Goal: Transaction & Acquisition: Download file/media

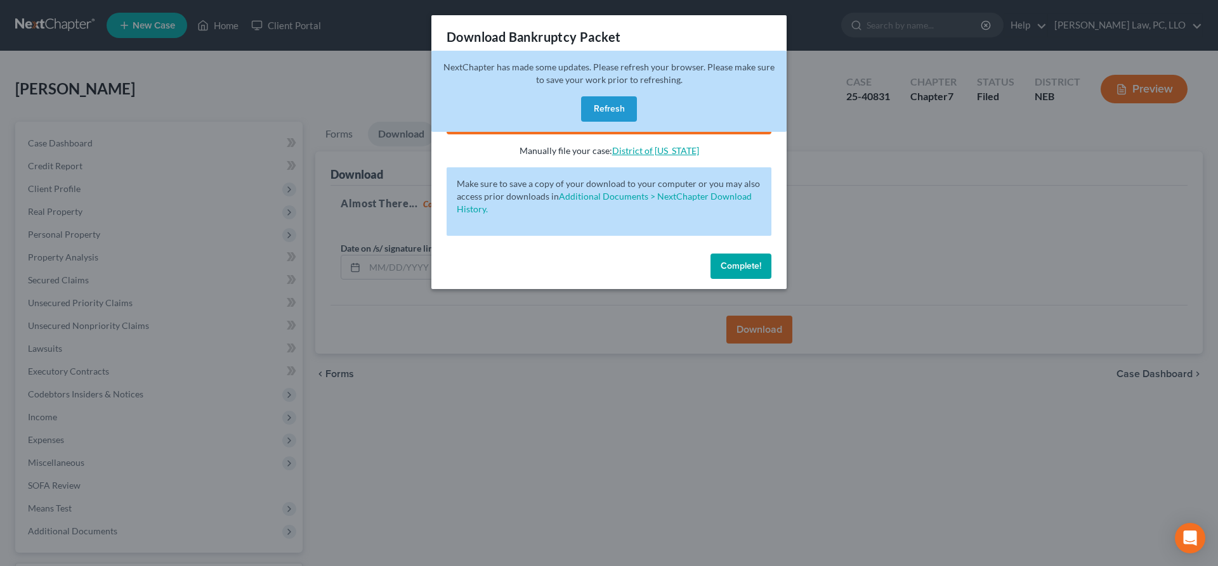
scroll to position [107, 0]
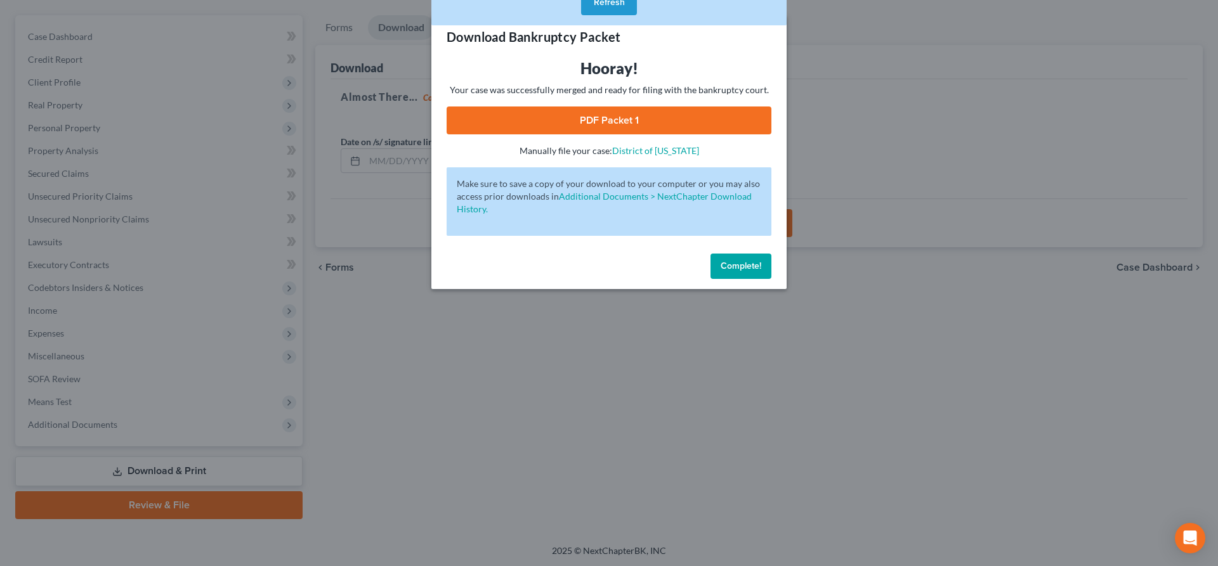
click at [724, 264] on span "Complete!" at bounding box center [740, 266] width 41 height 11
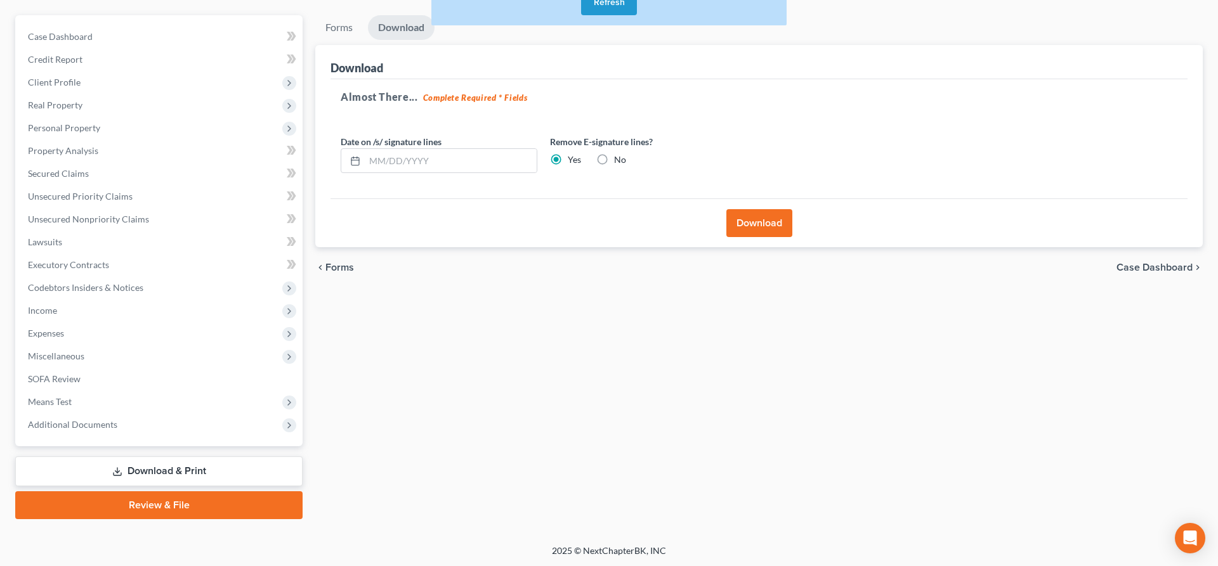
click at [612, 4] on button "Refresh" at bounding box center [609, 2] width 56 height 25
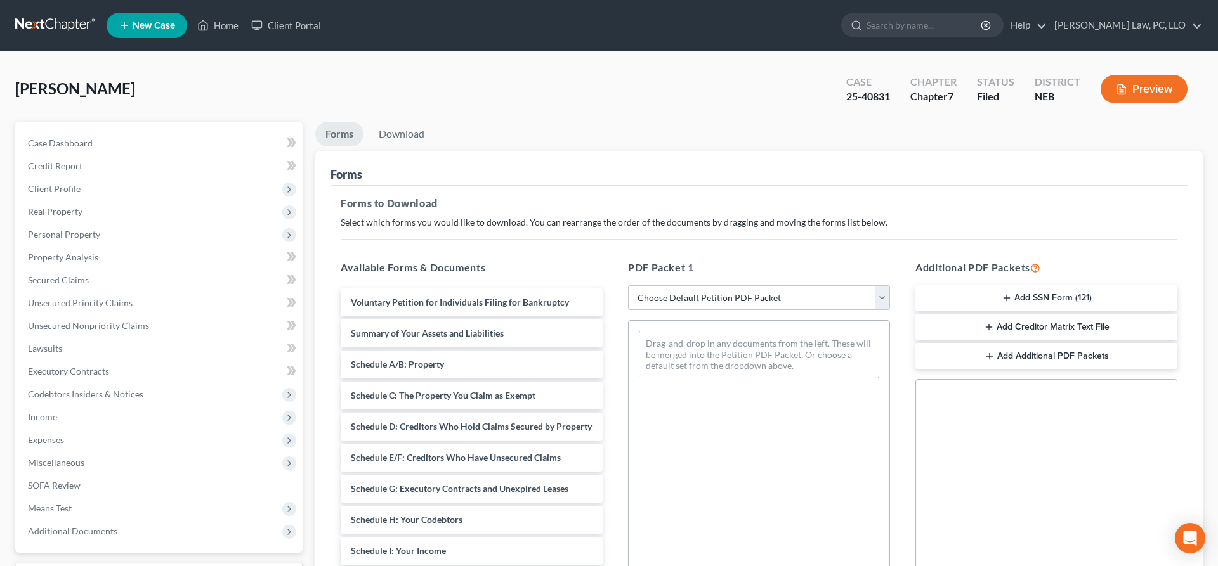
scroll to position [81, 0]
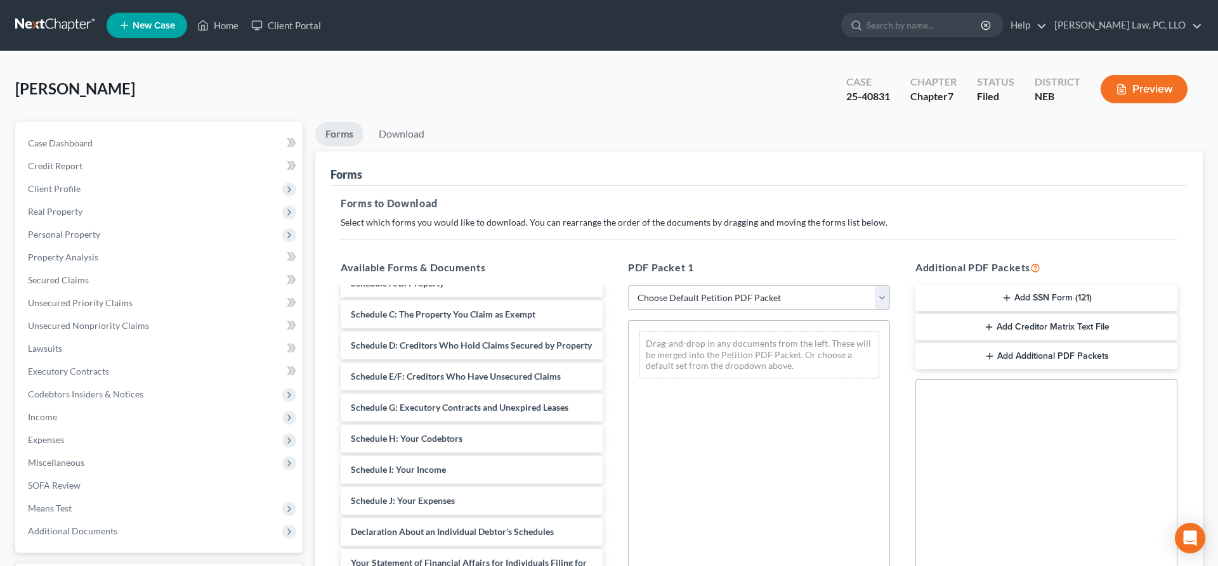
click at [628, 285] on select "Choose Default Petition PDF Packet Complete Bankruptcy Petition (all forms and …" at bounding box center [759, 297] width 262 height 25
select select "4"
click option "Chapter 7 Packet for Filing" at bounding box center [0, 0] width 0 height 0
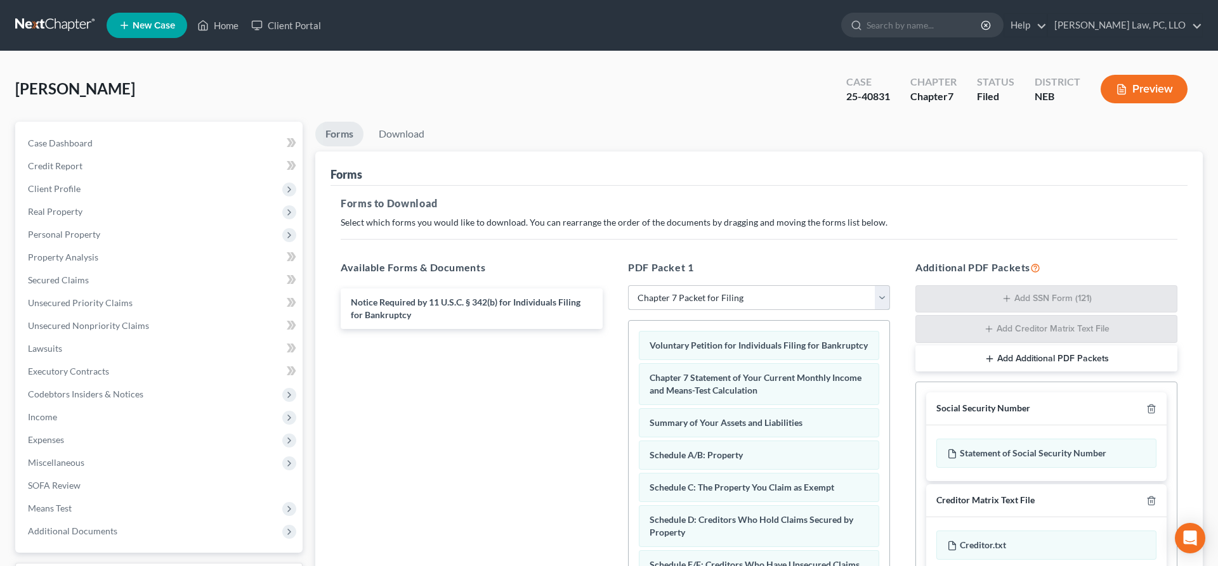
scroll to position [0, 0]
click at [219, 34] on link "Home" at bounding box center [218, 25] width 54 height 23
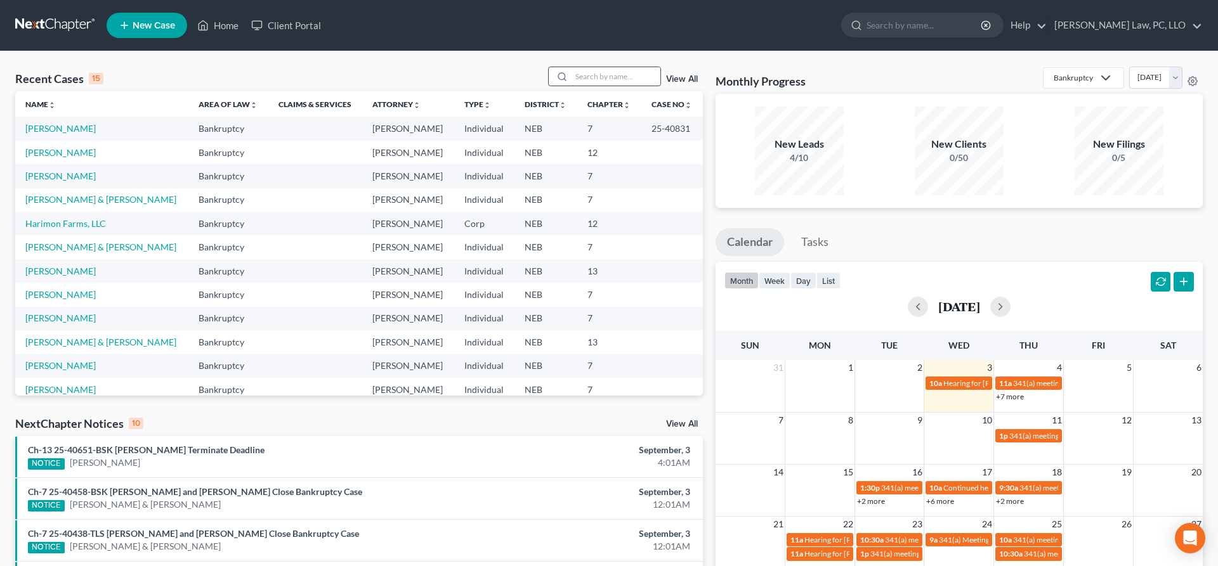
click at [621, 81] on input "search" at bounding box center [615, 76] width 89 height 18
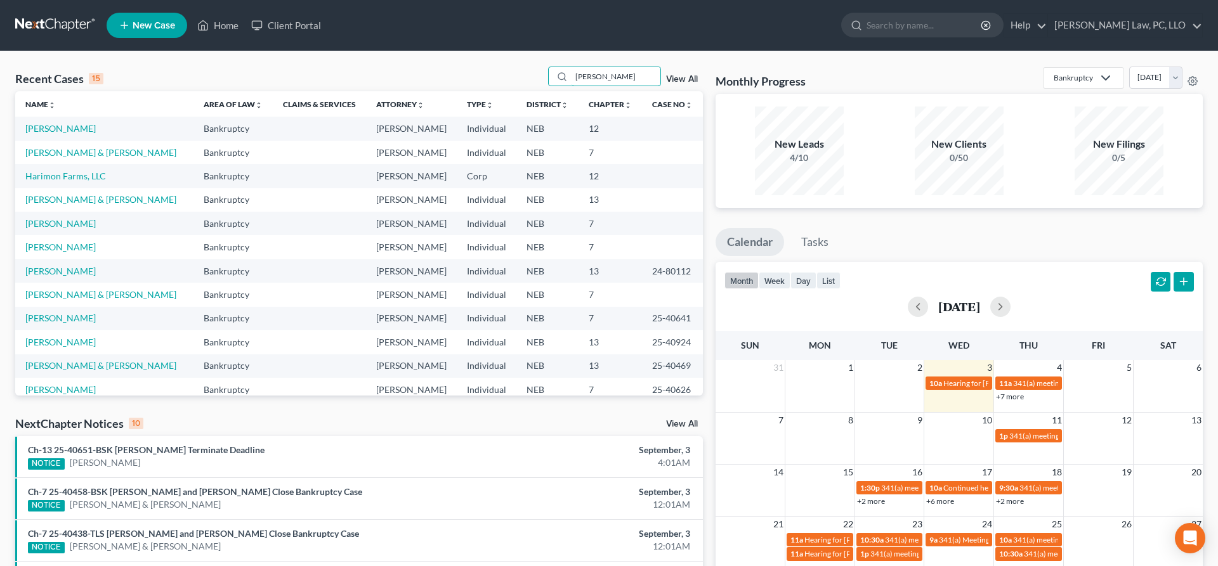
type input "[PERSON_NAME]"
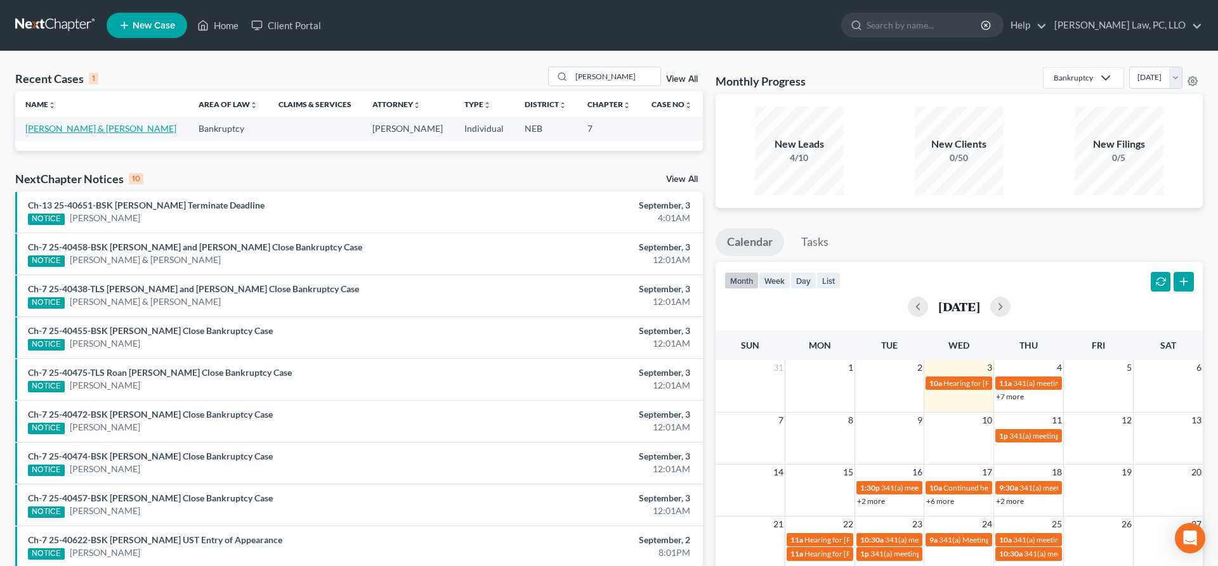
click at [83, 127] on link "[PERSON_NAME] & [PERSON_NAME]" at bounding box center [100, 128] width 151 height 11
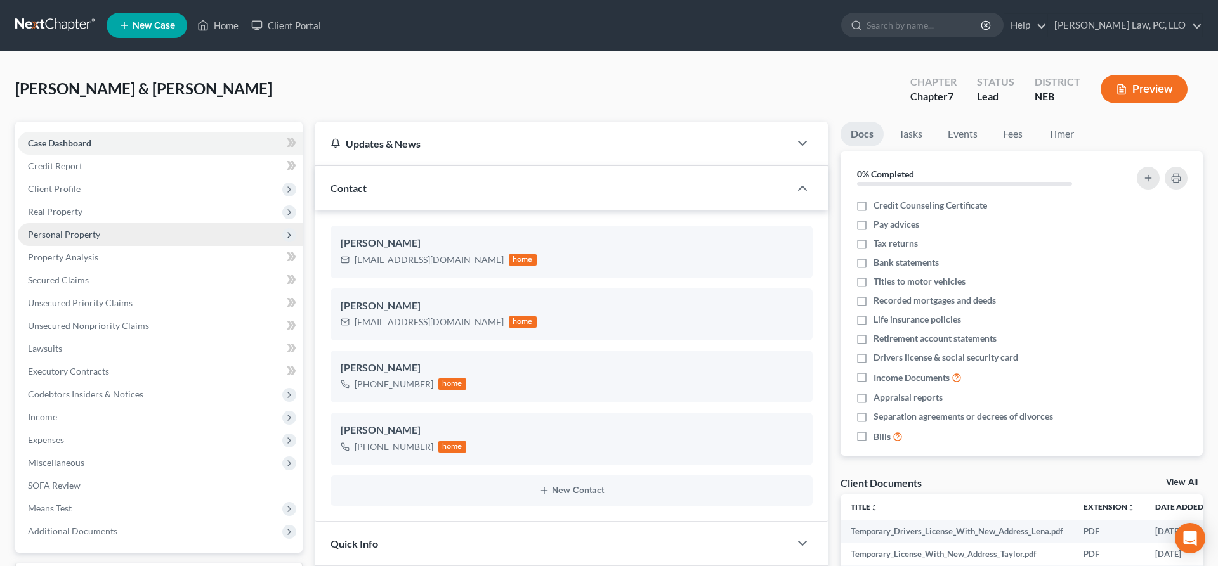
click at [85, 236] on span "Personal Property" at bounding box center [64, 234] width 72 height 11
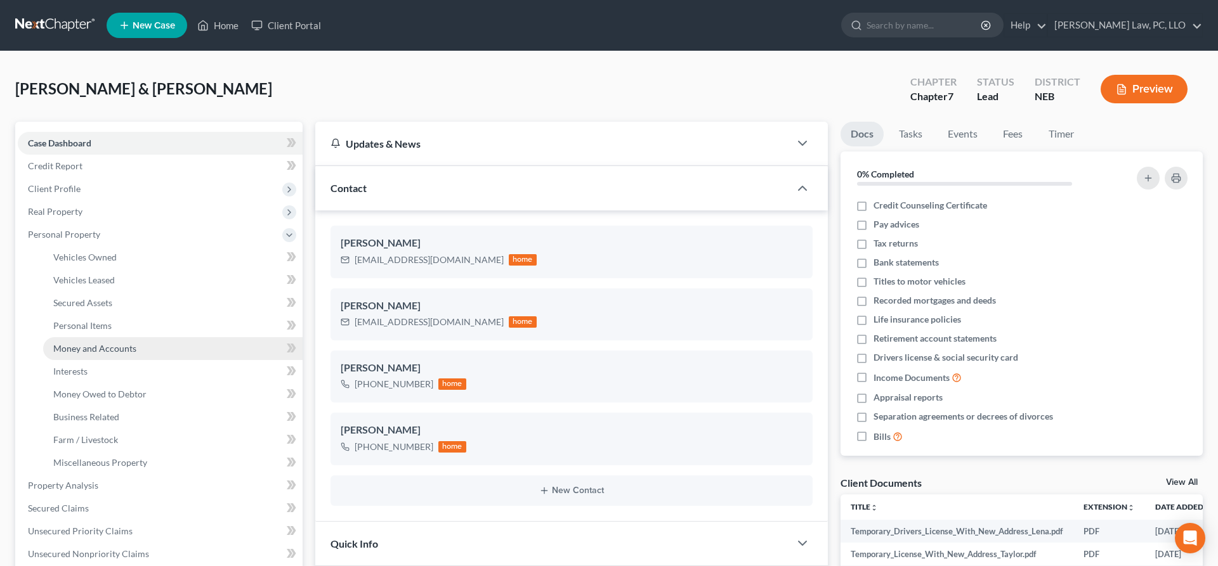
click at [102, 342] on link "Money and Accounts" at bounding box center [172, 348] width 259 height 23
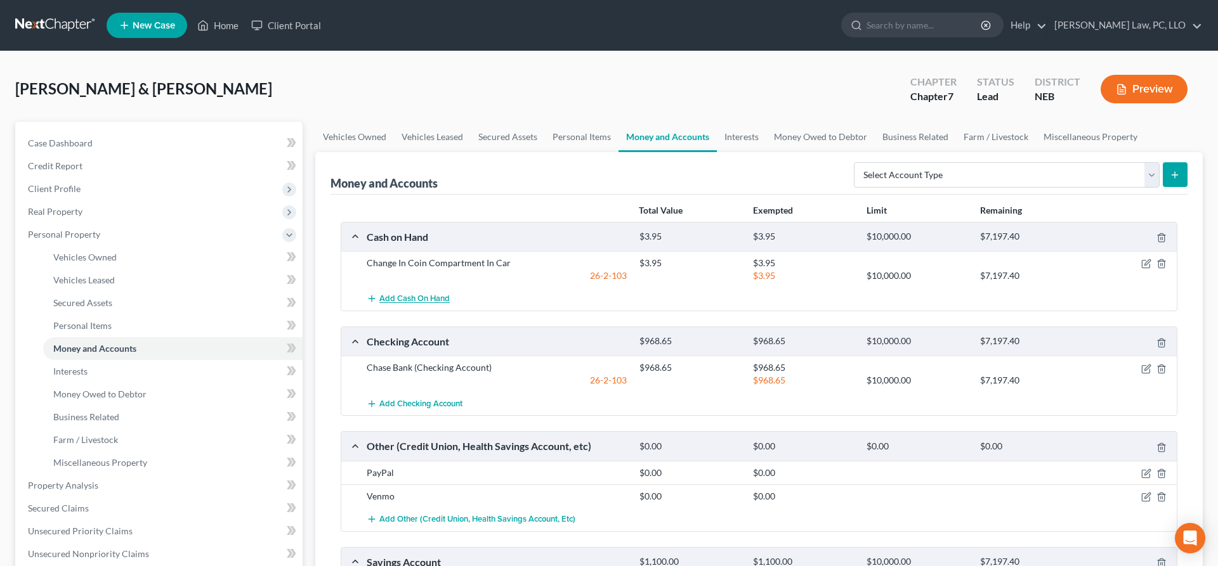
click at [426, 302] on span "Add Cash on Hand" at bounding box center [414, 299] width 70 height 10
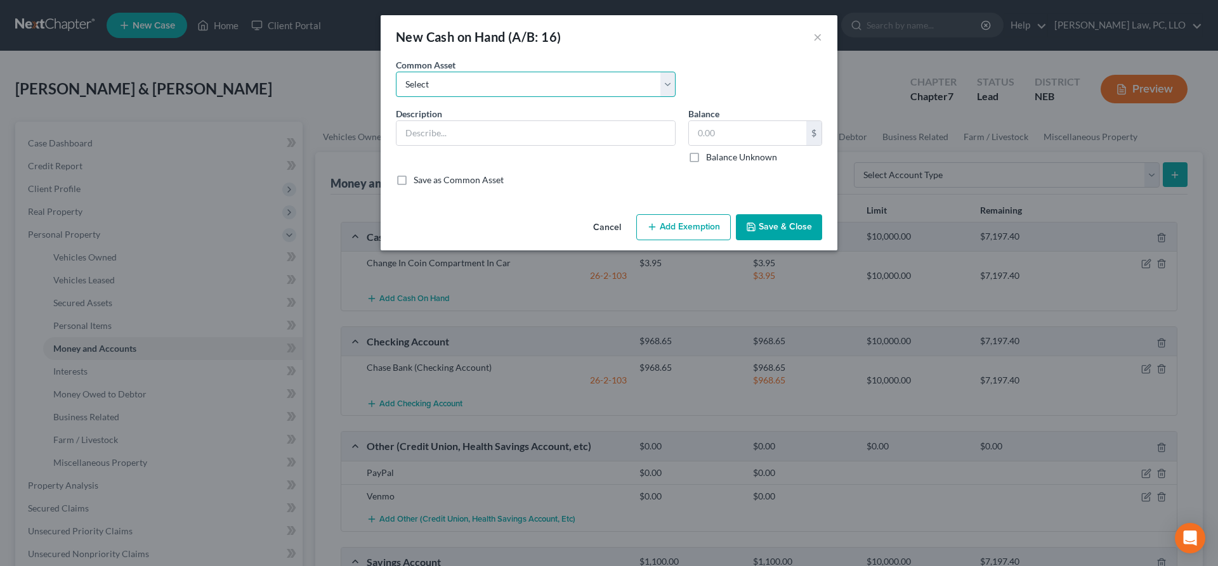
click at [396, 72] on select "Select Cash on Hand" at bounding box center [536, 84] width 280 height 25
select select "0"
click option "Cash on Hand" at bounding box center [0, 0] width 0 height 0
type input "Cash on Hand"
click at [496, 133] on input "Cash on Hand" at bounding box center [535, 133] width 278 height 24
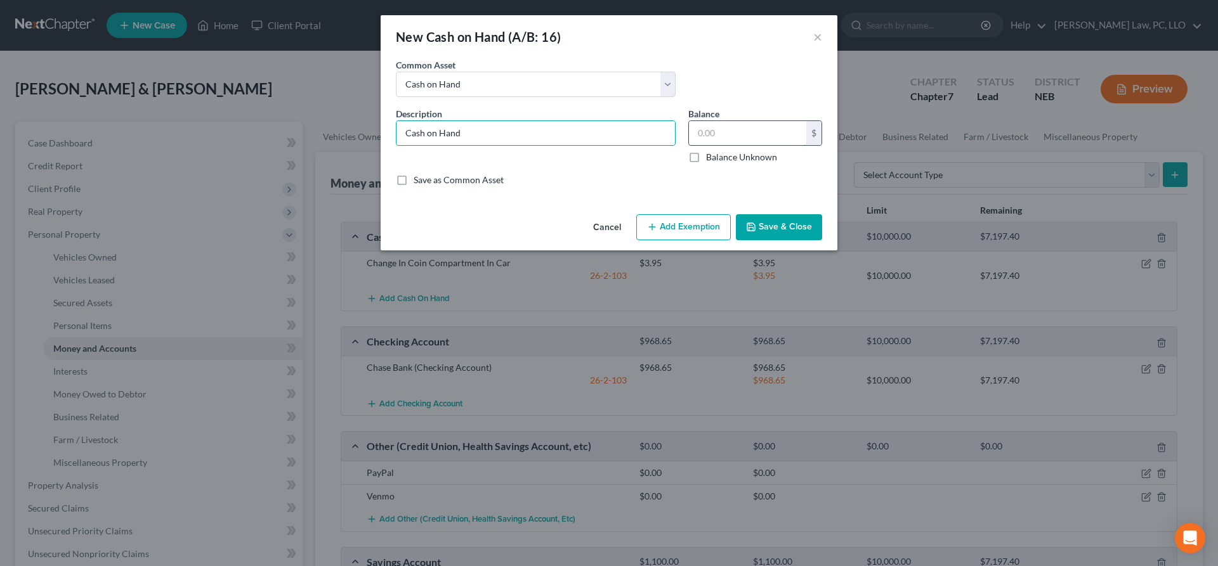
click at [762, 134] on input "text" at bounding box center [747, 133] width 117 height 24
type input "200.00"
click at [763, 225] on button "Save & Close" at bounding box center [779, 227] width 86 height 27
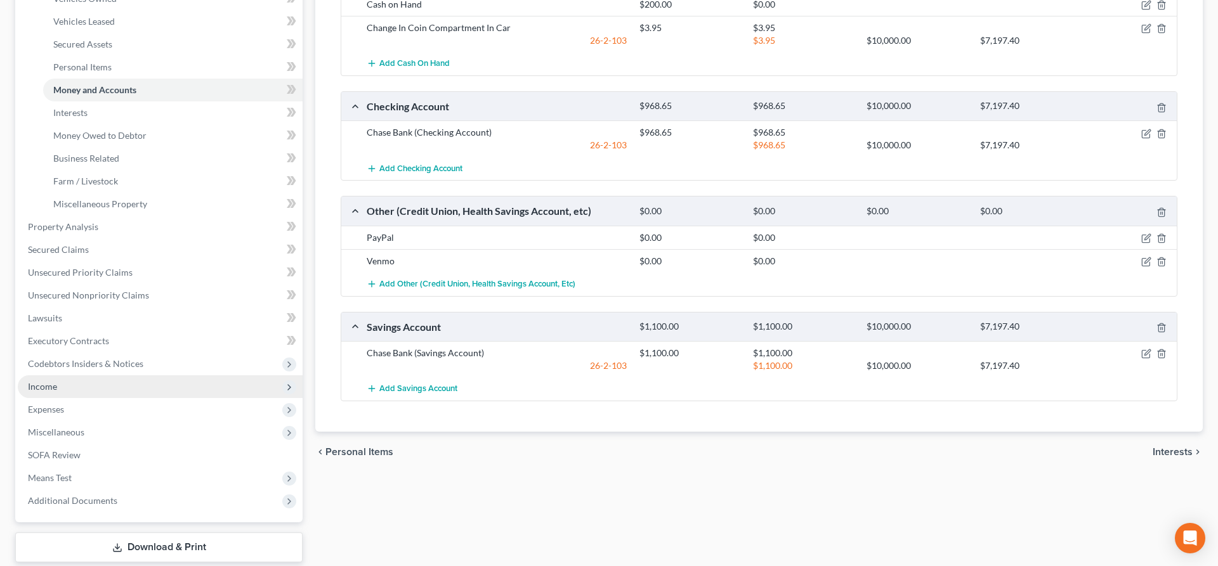
scroll to position [194, 0]
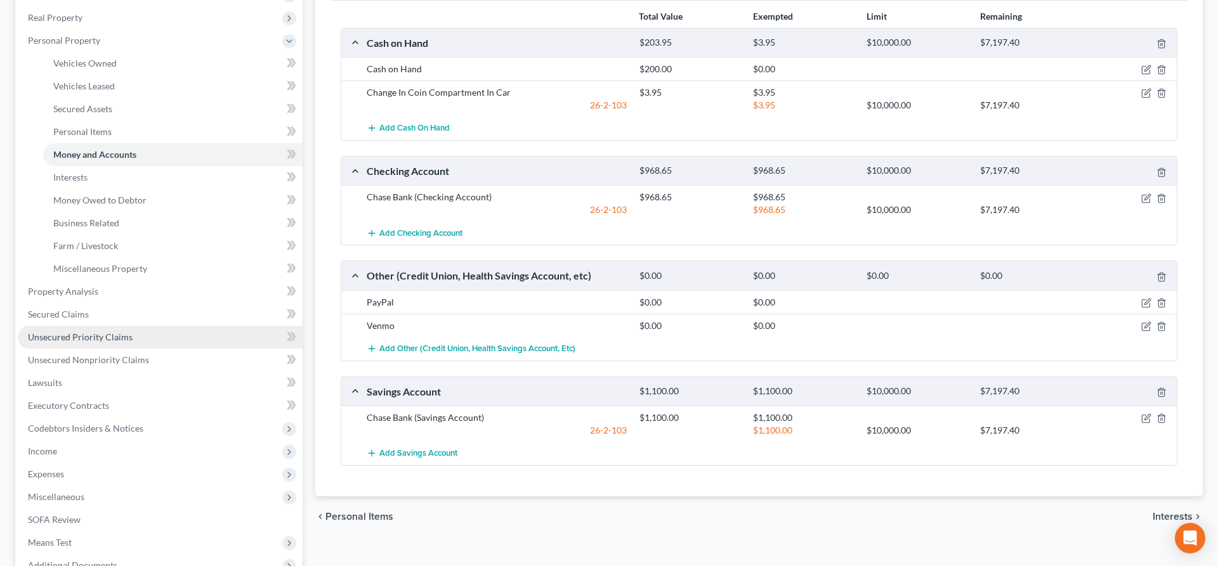
click at [124, 331] on link "Unsecured Priority Claims" at bounding box center [160, 337] width 285 height 23
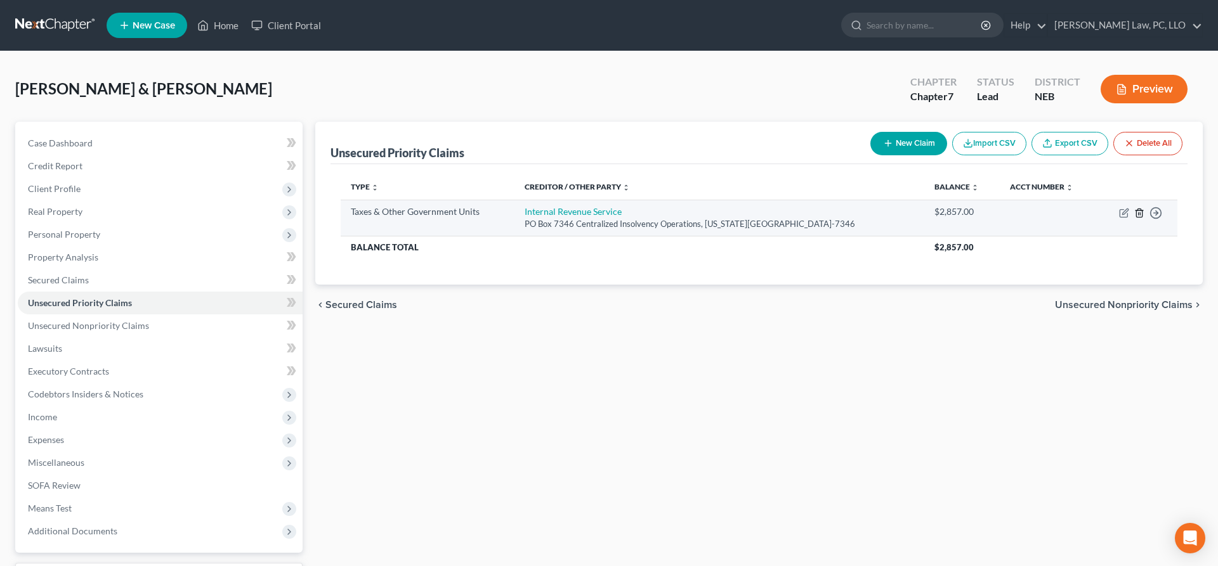
click at [1140, 213] on icon "button" at bounding box center [1139, 213] width 10 height 10
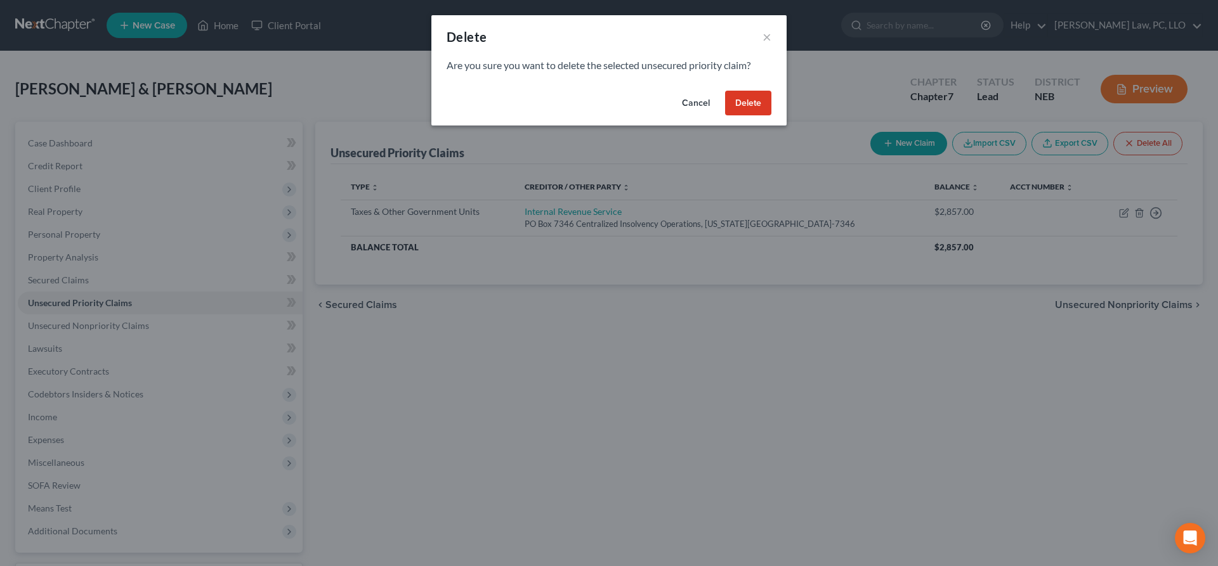
click at [765, 101] on button "Delete" at bounding box center [748, 103] width 46 height 25
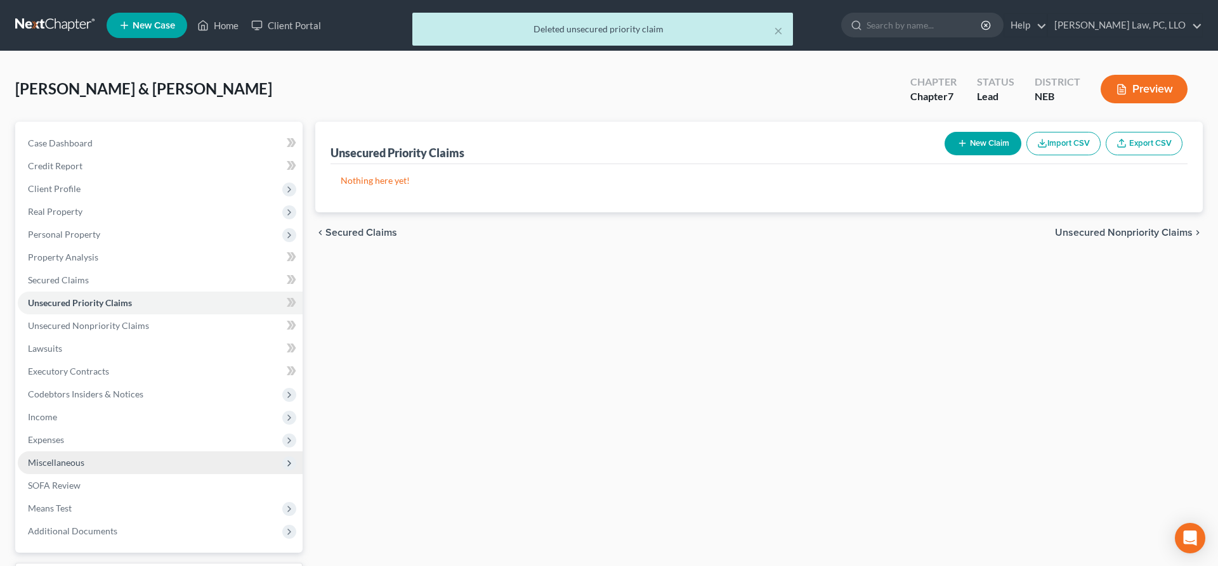
scroll to position [107, 0]
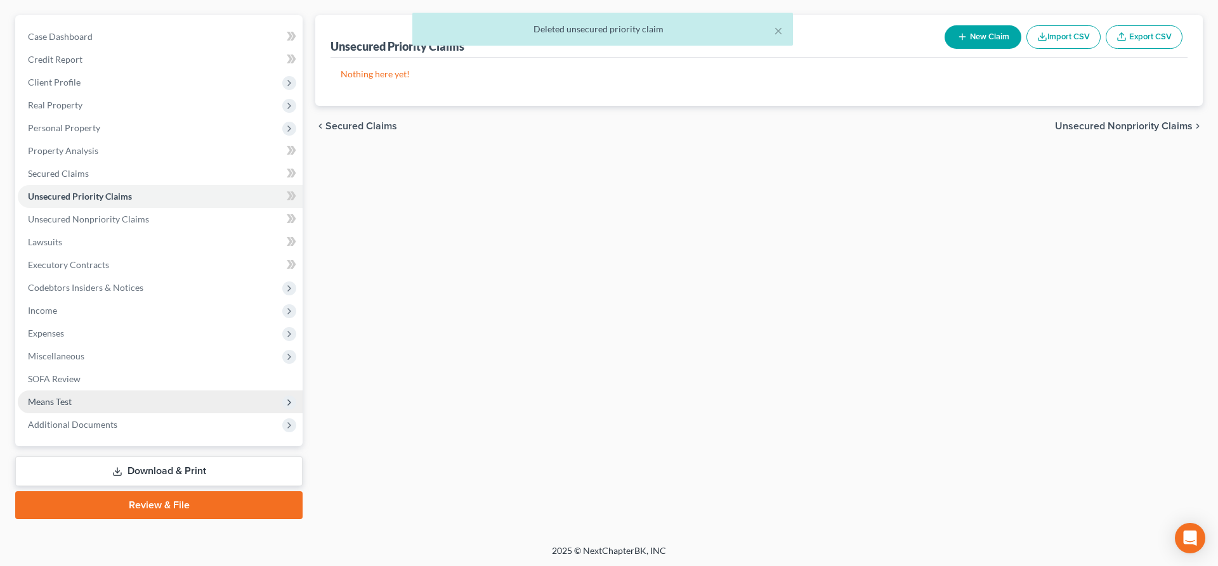
click at [122, 402] on span "Means Test" at bounding box center [160, 402] width 285 height 23
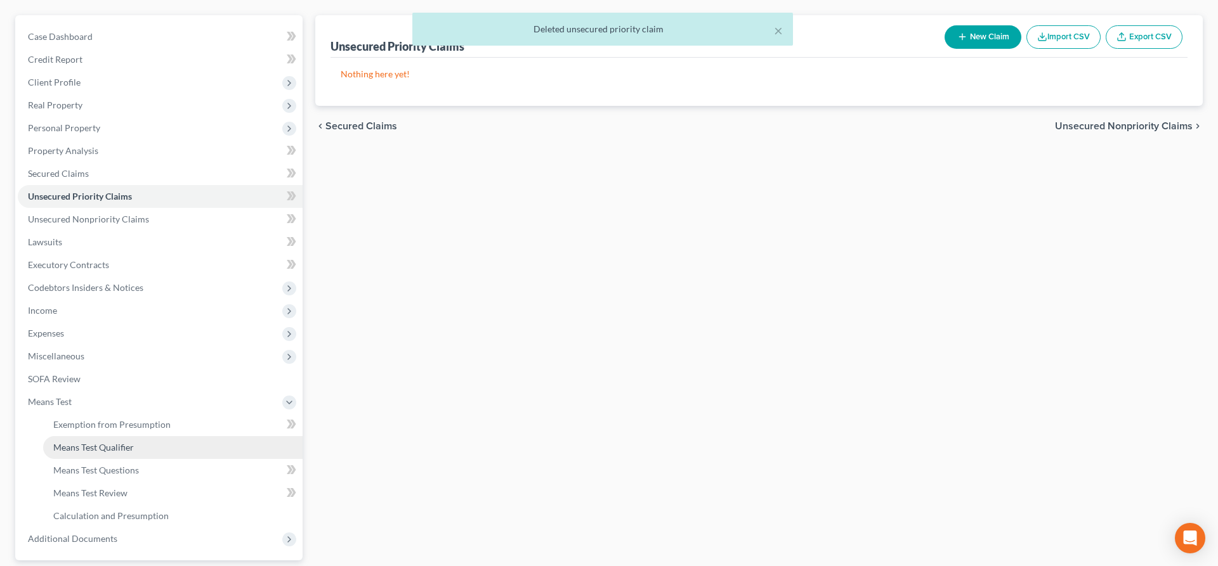
click at [129, 453] on link "Means Test Qualifier" at bounding box center [172, 447] width 259 height 23
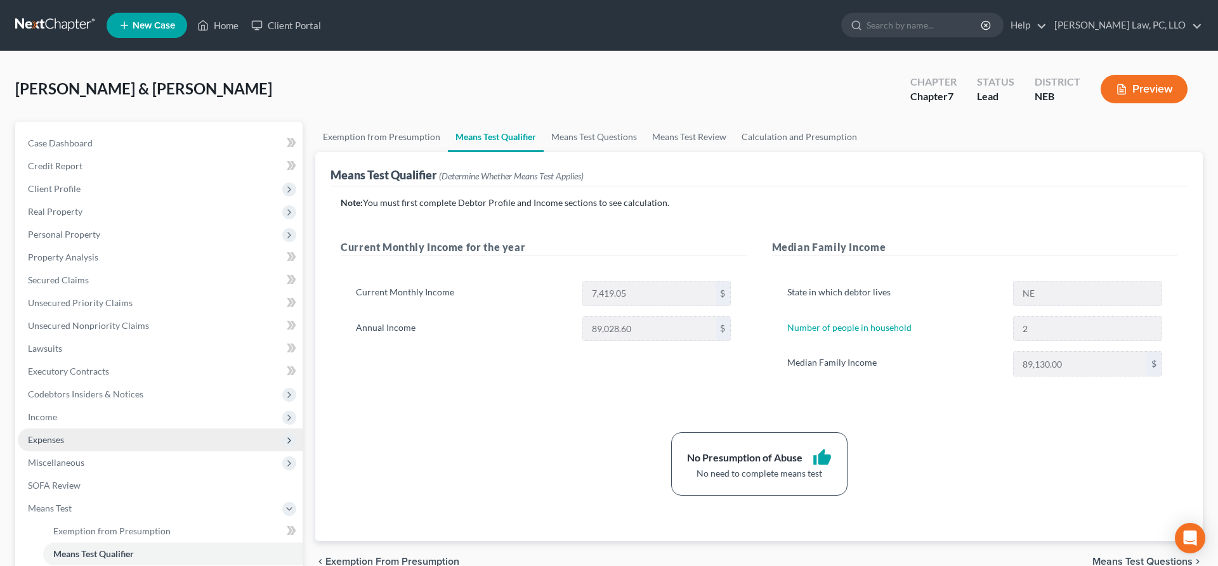
click at [115, 446] on span "Expenses" at bounding box center [160, 440] width 285 height 23
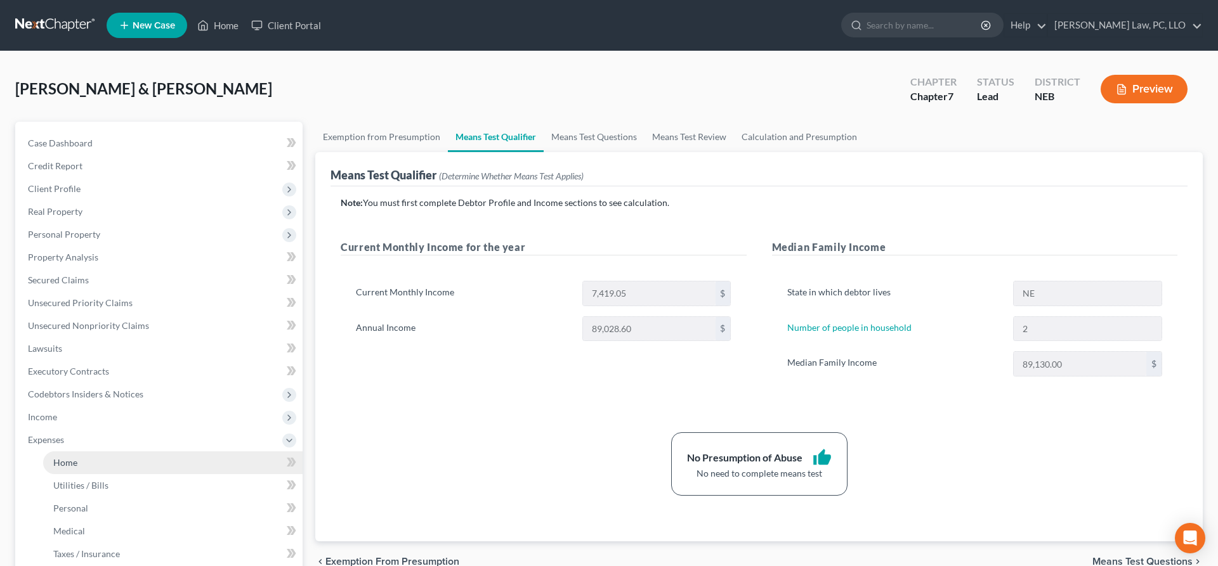
click at [112, 456] on link "Home" at bounding box center [172, 462] width 259 height 23
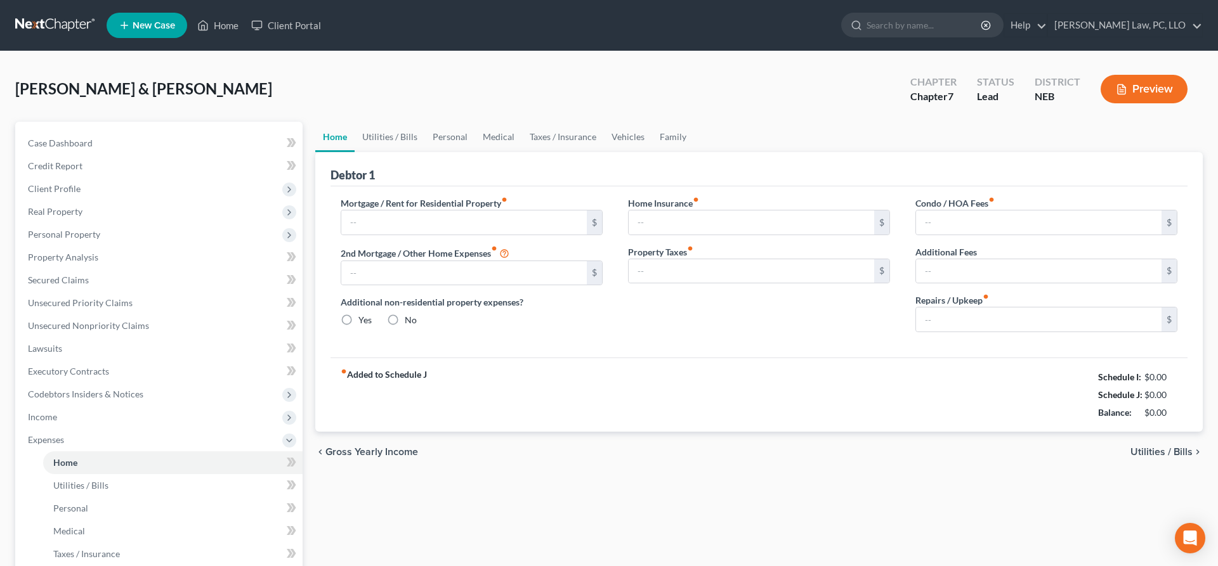
type input "1,409.00"
type input "2,514.00"
radio input "true"
type input "14.48"
type input "0.00"
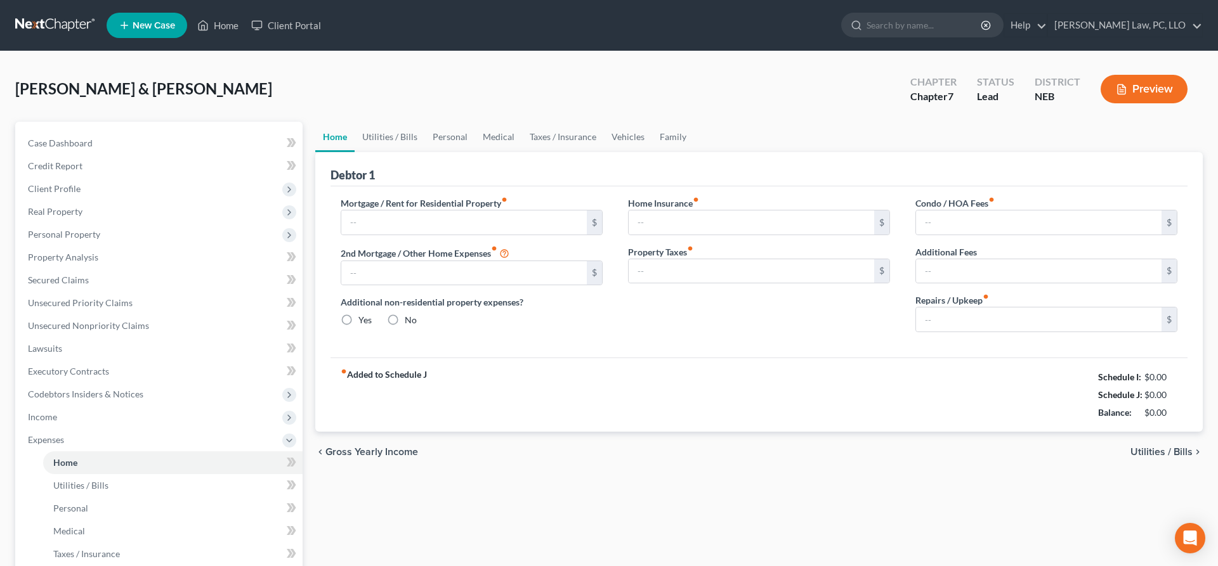
type input "0.00"
type input "40.00"
click at [406, 225] on input "1,409.00" at bounding box center [463, 223] width 245 height 24
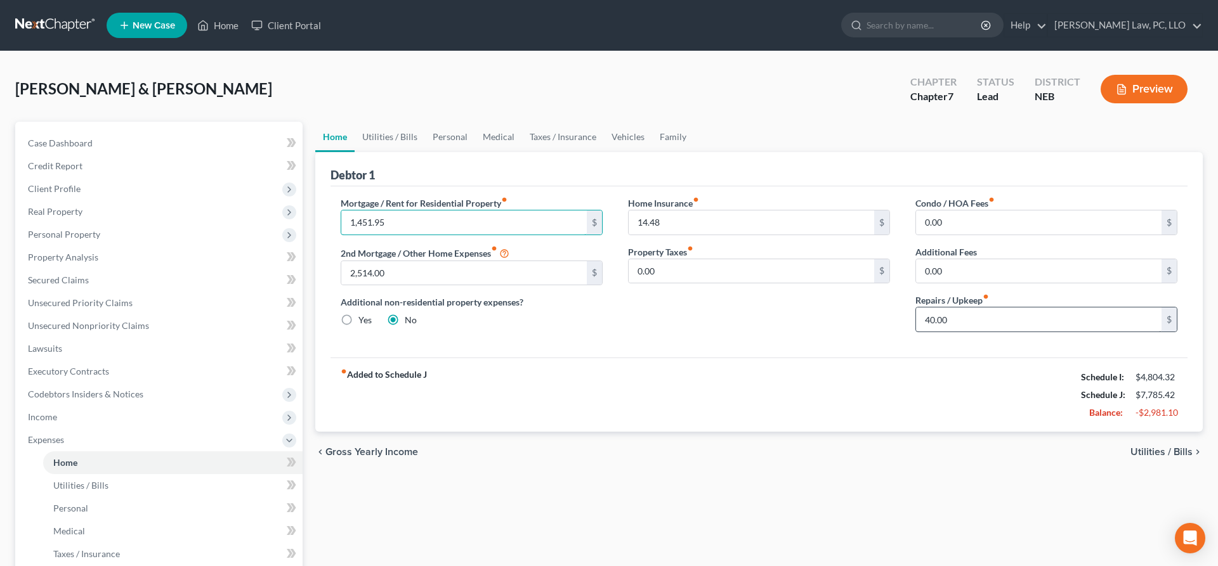
type input "1,451.95"
click at [980, 318] on input "40.00" at bounding box center [1038, 320] width 245 height 24
type input "90.00"
click at [405, 134] on link "Utilities / Bills" at bounding box center [389, 137] width 70 height 30
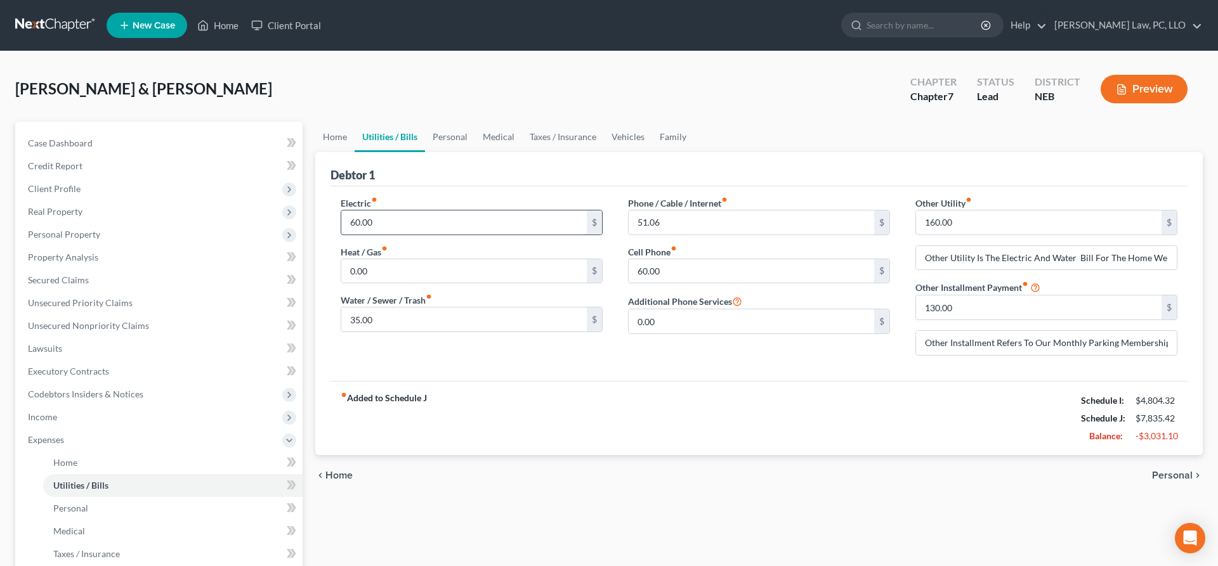
click at [410, 218] on input "60.00" at bounding box center [463, 223] width 245 height 24
type input "108.00"
click at [971, 225] on input "160.00" at bounding box center [1038, 223] width 245 height 24
type input "165.00"
drag, startPoint x: 927, startPoint y: 254, endPoint x: 1001, endPoint y: 258, distance: 73.7
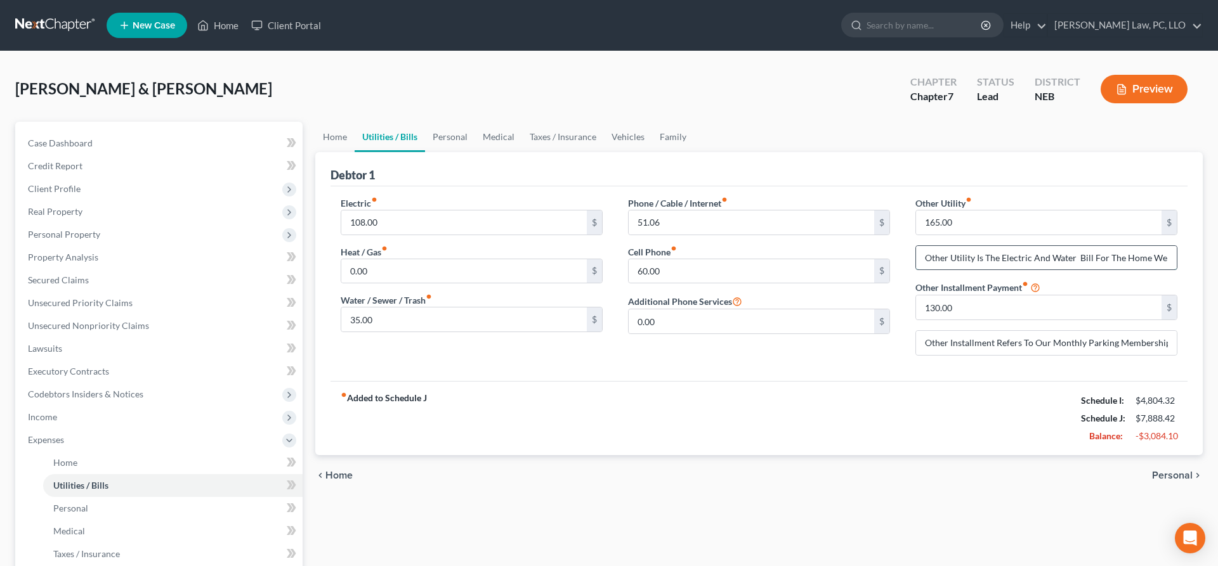
click at [1001, 258] on input "Other Utility Is The Electric And Water Bill For The Home We Own In [GEOGRAPHIC…" at bounding box center [1046, 258] width 261 height 24
type input "Electric And Water Bill For The Home In [GEOGRAPHIC_DATA]"
click at [464, 132] on link "Personal" at bounding box center [450, 137] width 50 height 30
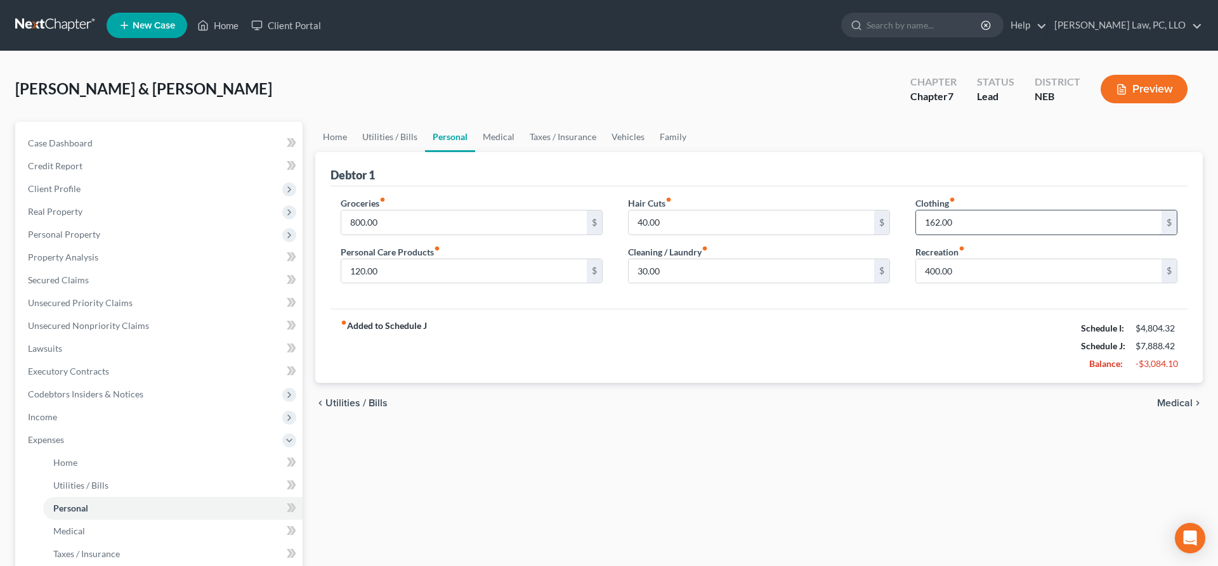
click at [959, 223] on input "162.00" at bounding box center [1038, 223] width 245 height 24
type input "146.00"
click at [965, 271] on input "400.00" at bounding box center [1038, 271] width 245 height 24
type input "275.00"
click at [629, 138] on link "Vehicles" at bounding box center [628, 137] width 48 height 30
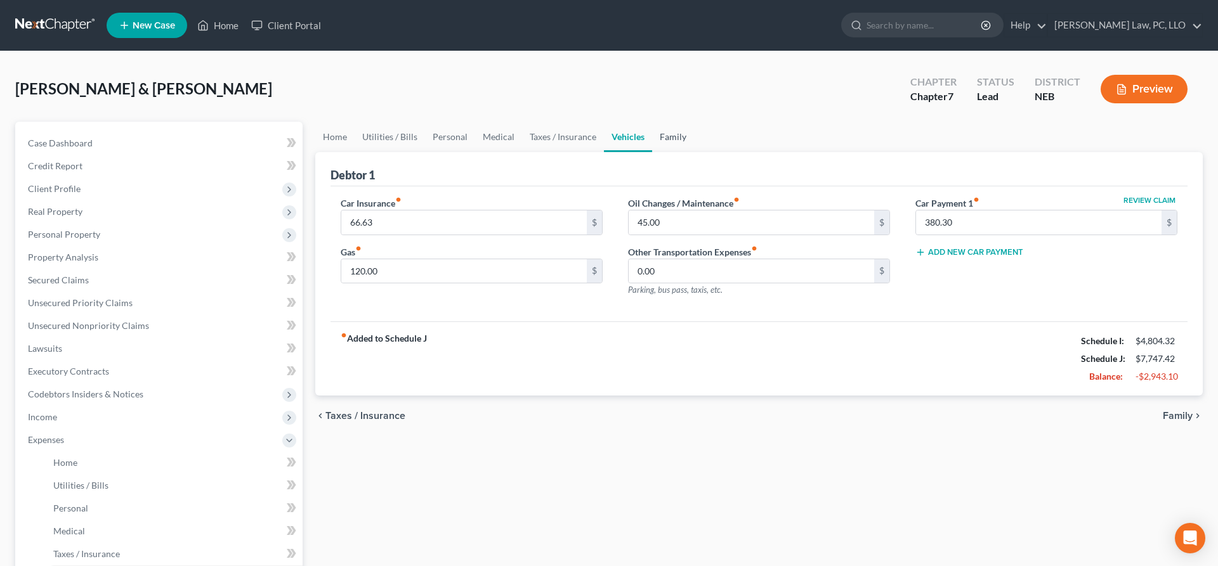
click at [668, 131] on link "Family" at bounding box center [673, 137] width 42 height 30
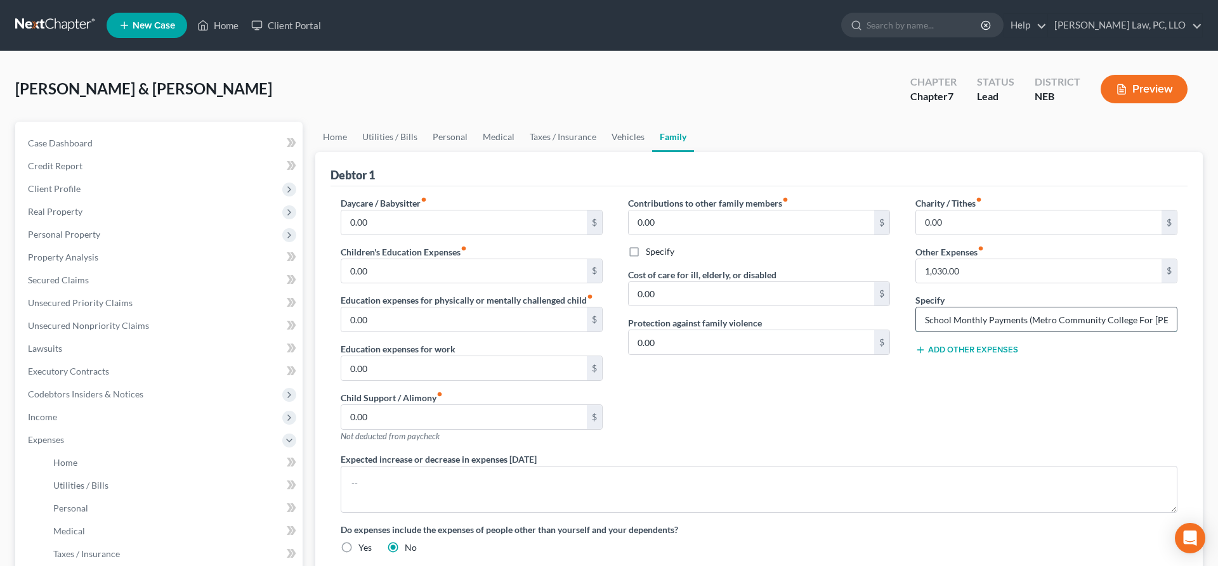
scroll to position [0, 46]
drag, startPoint x: 1121, startPoint y: 316, endPoint x: 1211, endPoint y: 315, distance: 90.1
click at [1176, 315] on input "School Monthly Payments (Metro Community College For [PERSON_NAME] And [PERSON_…" at bounding box center [1046, 320] width 261 height 24
click at [554, 139] on link "Taxes / Insurance" at bounding box center [563, 137] width 82 height 30
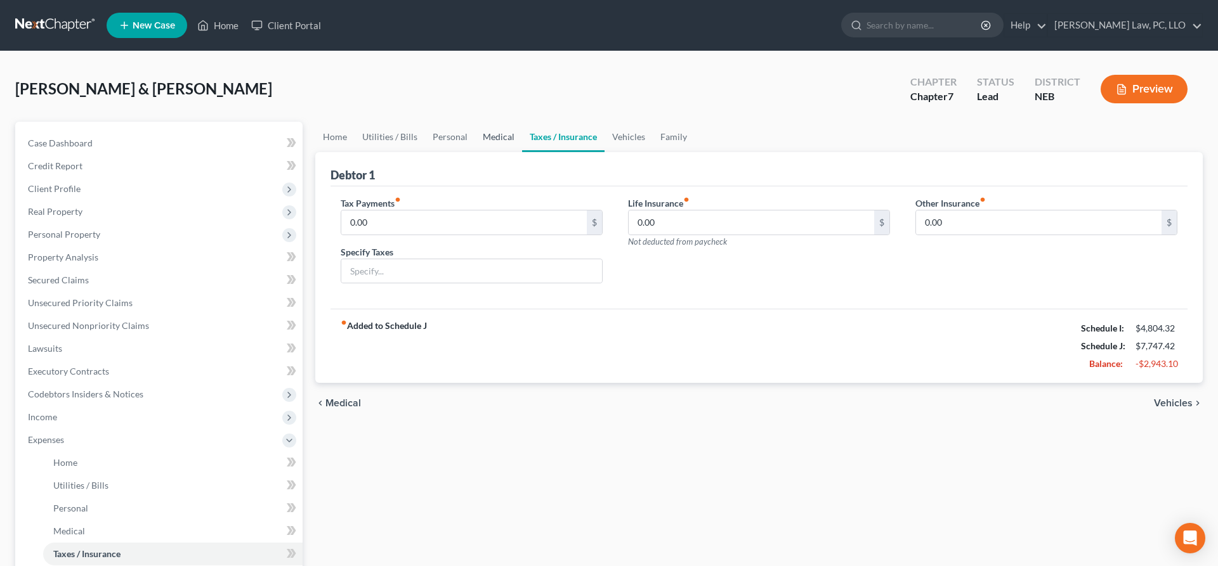
click at [500, 141] on link "Medical" at bounding box center [498, 137] width 47 height 30
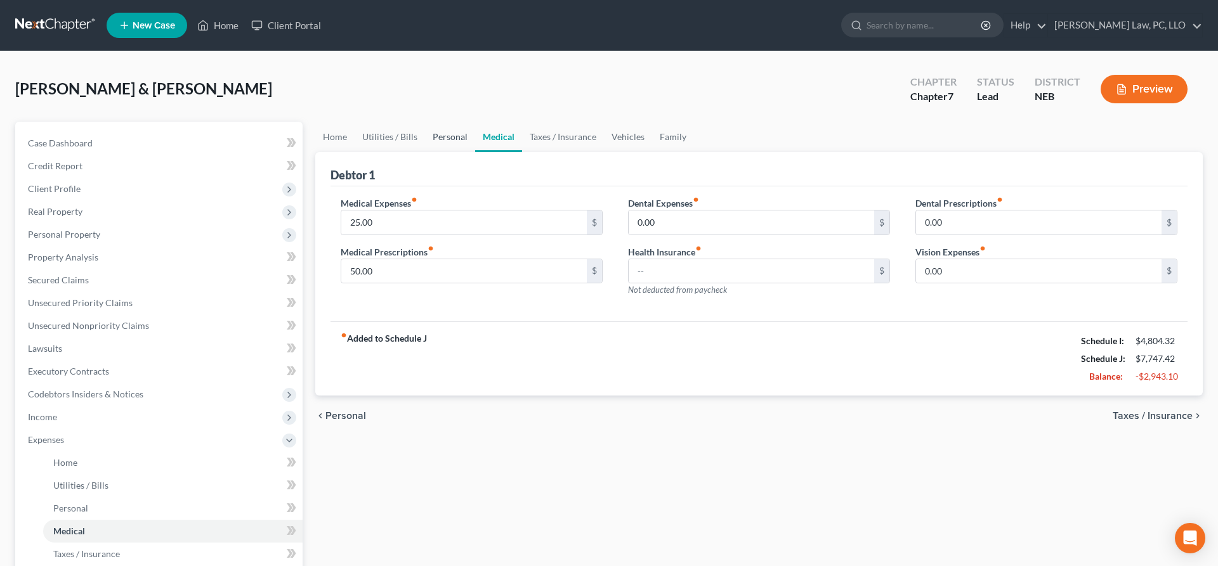
click at [445, 134] on link "Personal" at bounding box center [450, 137] width 50 height 30
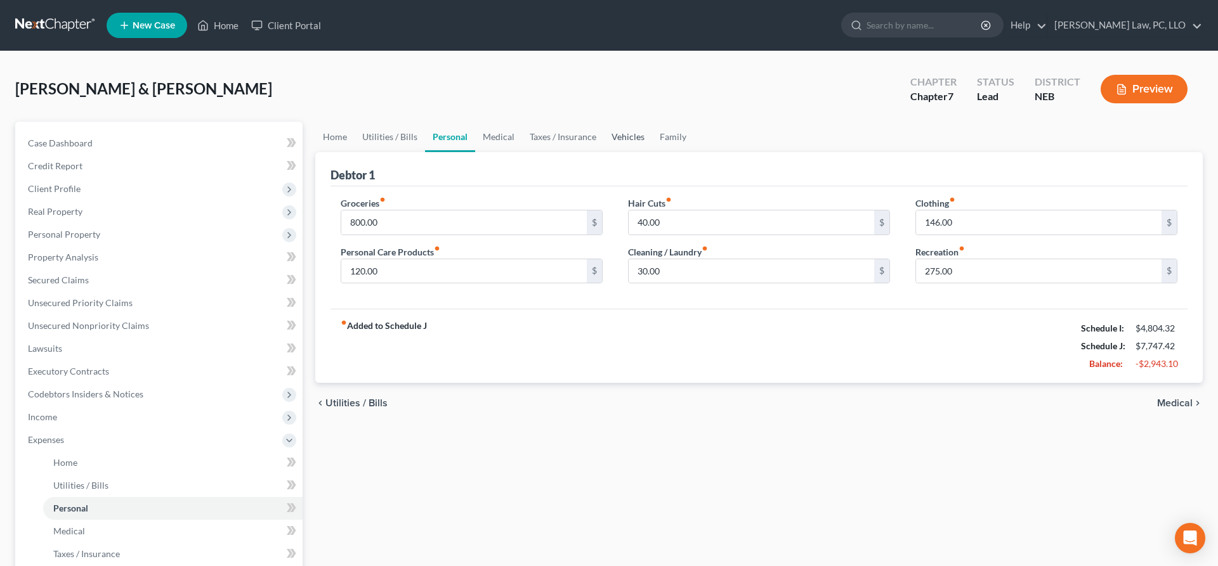
click at [604, 140] on link "Vehicles" at bounding box center [628, 137] width 48 height 30
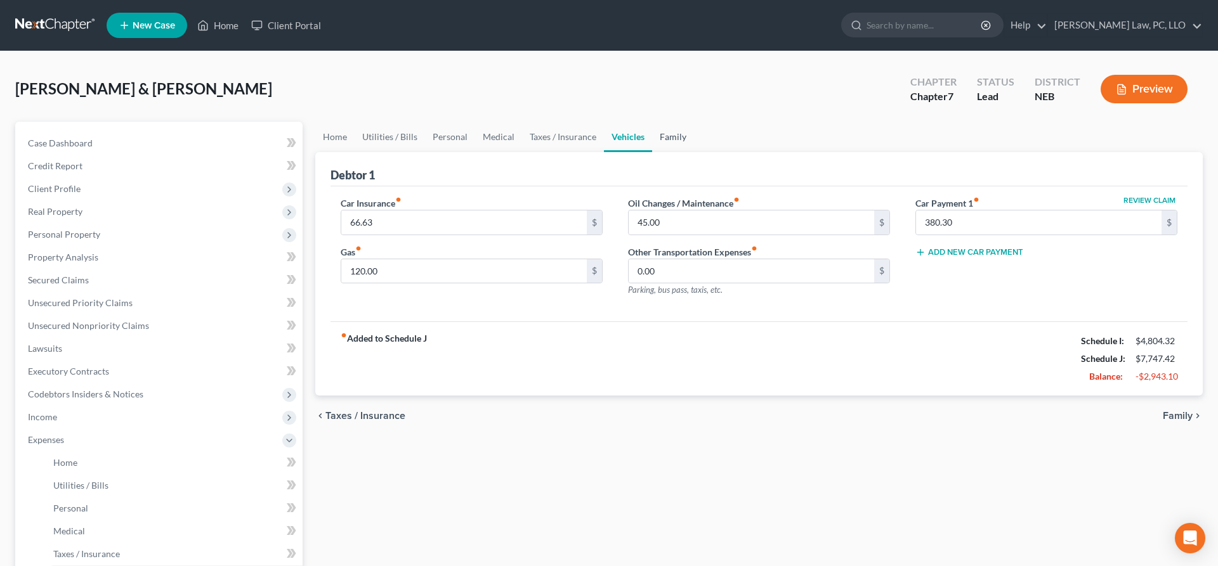
click at [673, 137] on link "Family" at bounding box center [673, 137] width 42 height 30
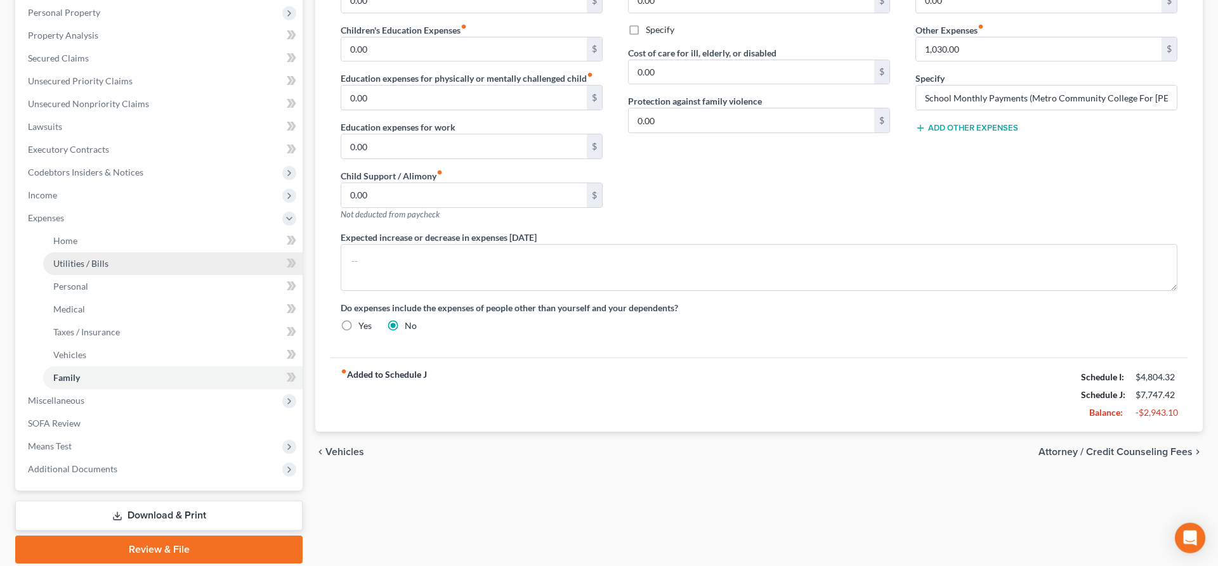
scroll to position [266, 0]
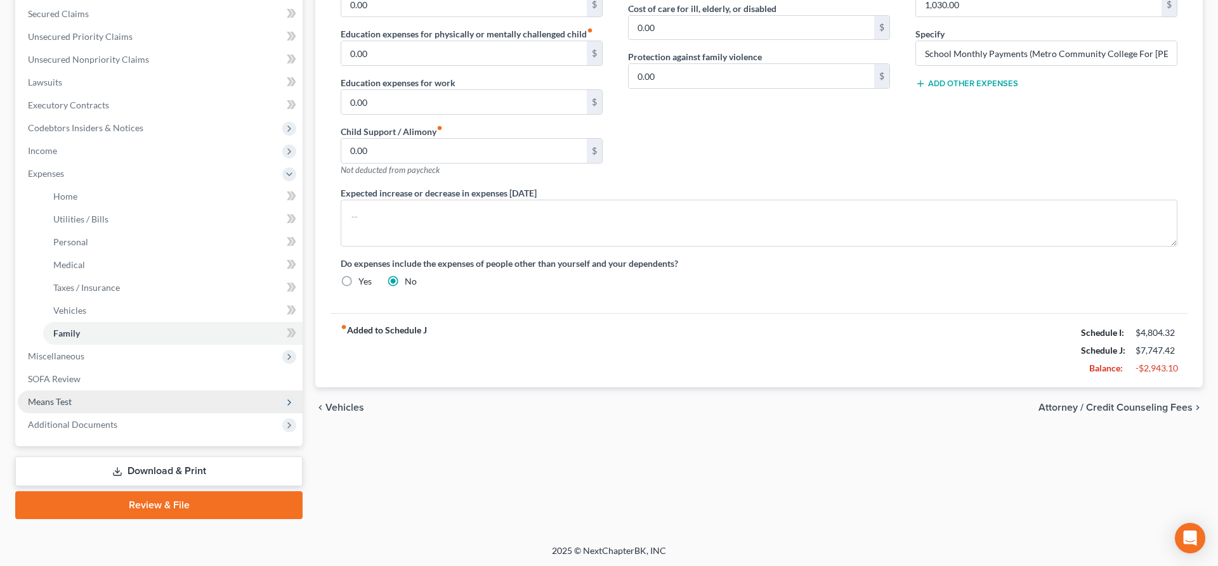
click at [128, 403] on span "Means Test" at bounding box center [160, 402] width 285 height 23
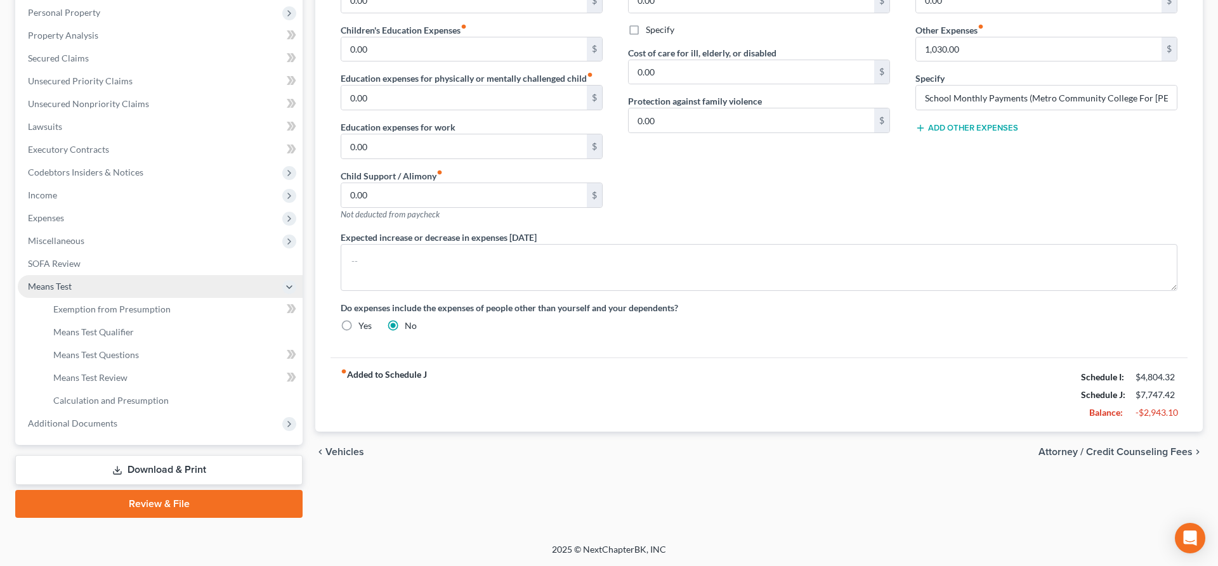
scroll to position [221, 0]
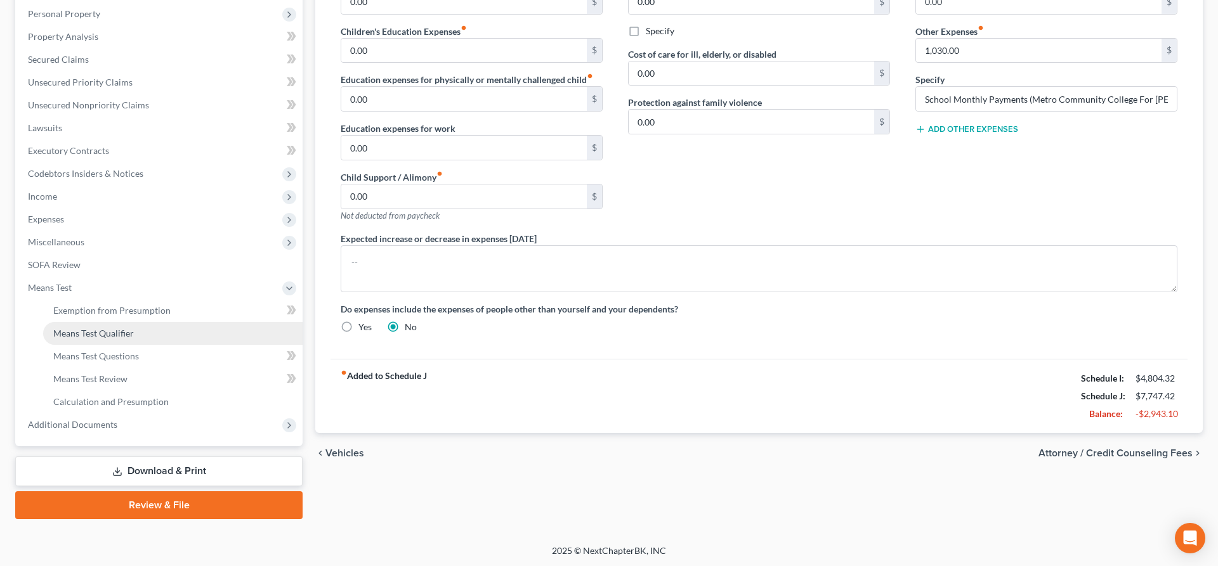
click at [135, 340] on link "Means Test Qualifier" at bounding box center [172, 333] width 259 height 23
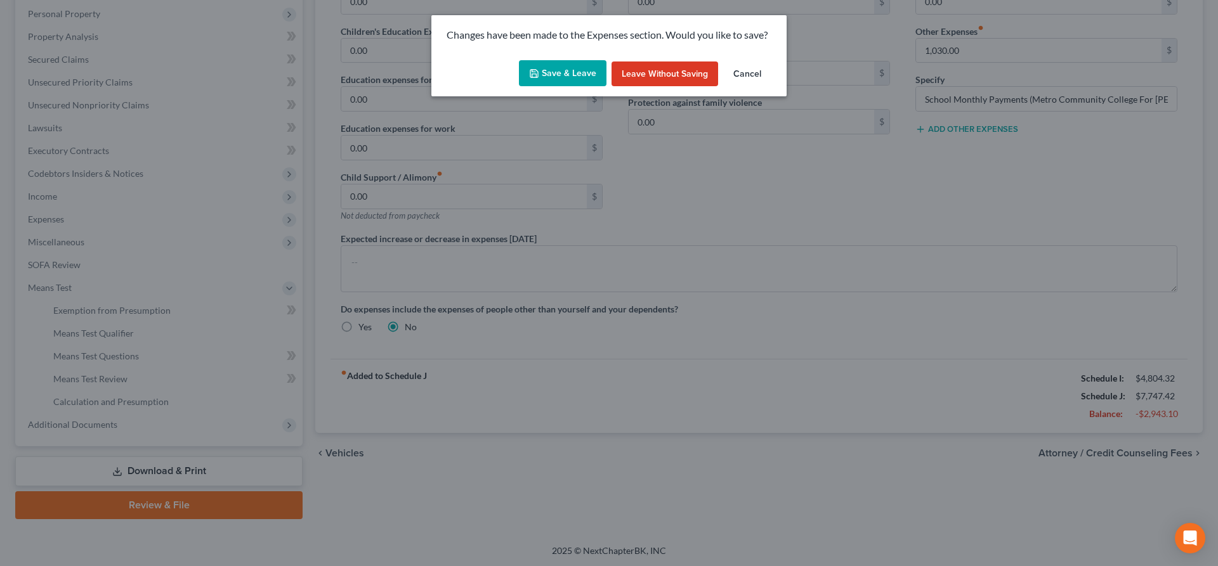
click at [558, 69] on button "Save & Leave" at bounding box center [563, 73] width 88 height 27
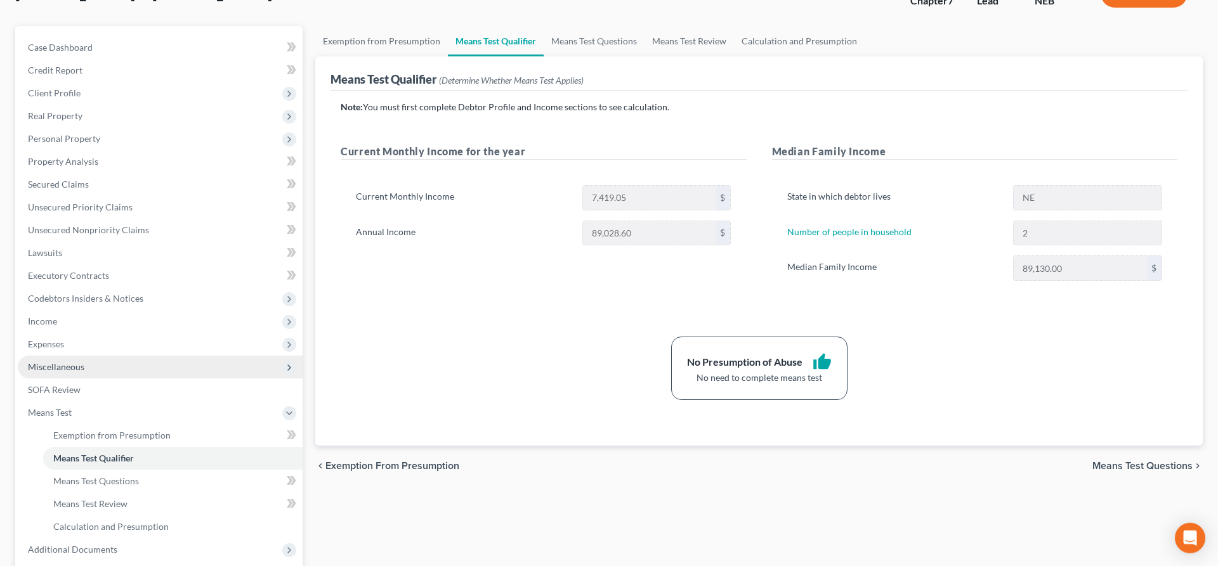
scroll to position [221, 0]
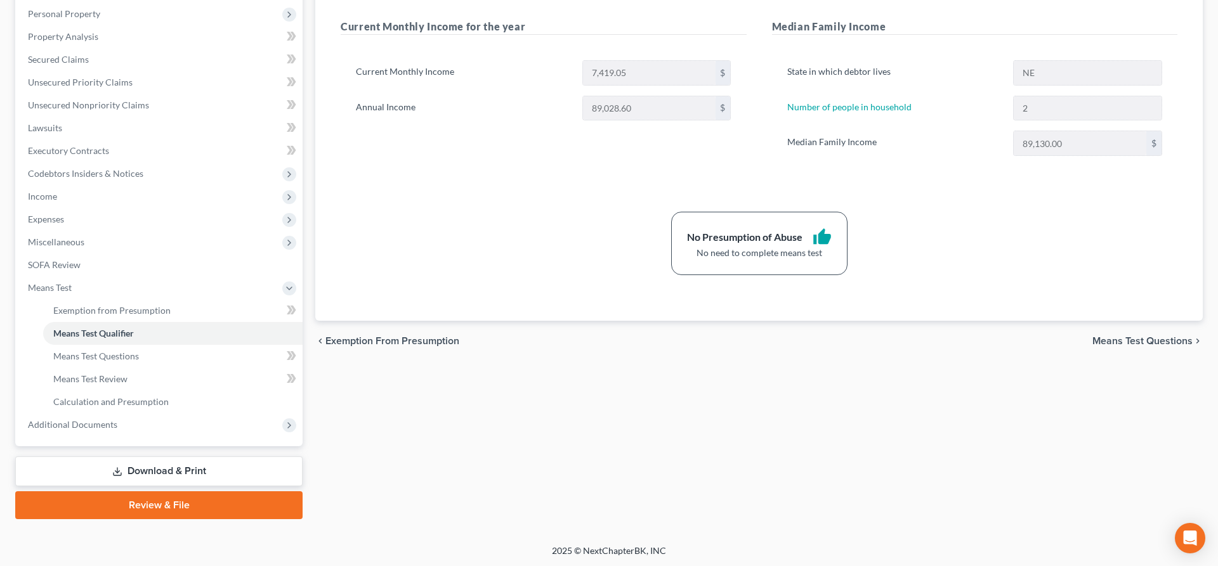
click at [199, 465] on link "Download & Print" at bounding box center [158, 472] width 287 height 30
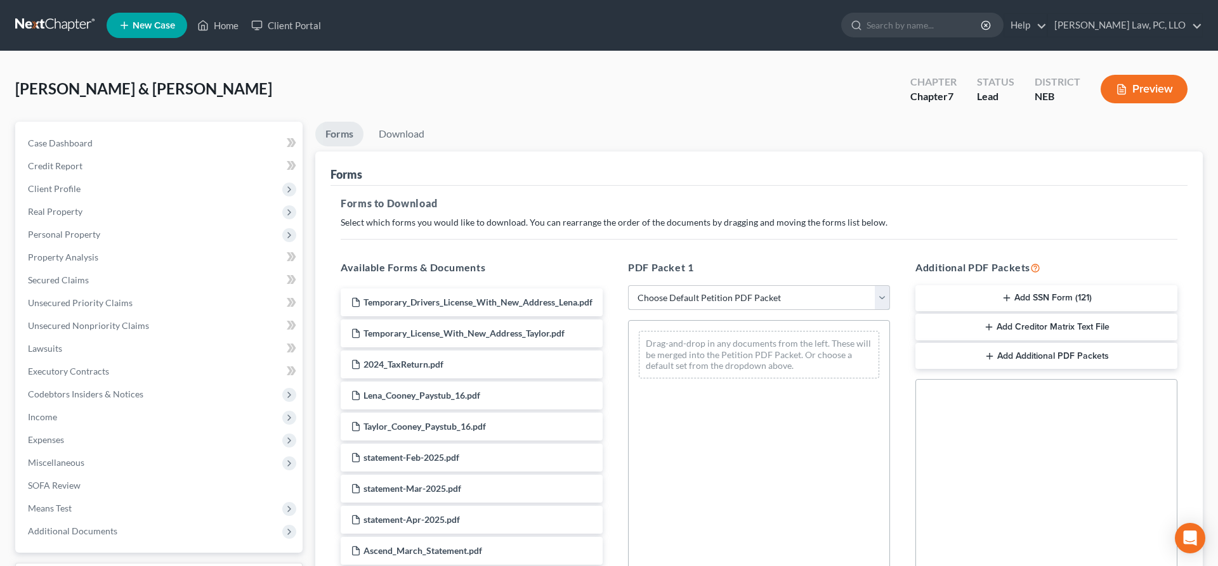
click at [628, 285] on select "Choose Default Petition PDF Packet Complete Bankruptcy Petition (all forms and …" at bounding box center [759, 297] width 262 height 25
select select "4"
click option "Chapter 7 Packet for Filing" at bounding box center [0, 0] width 0 height 0
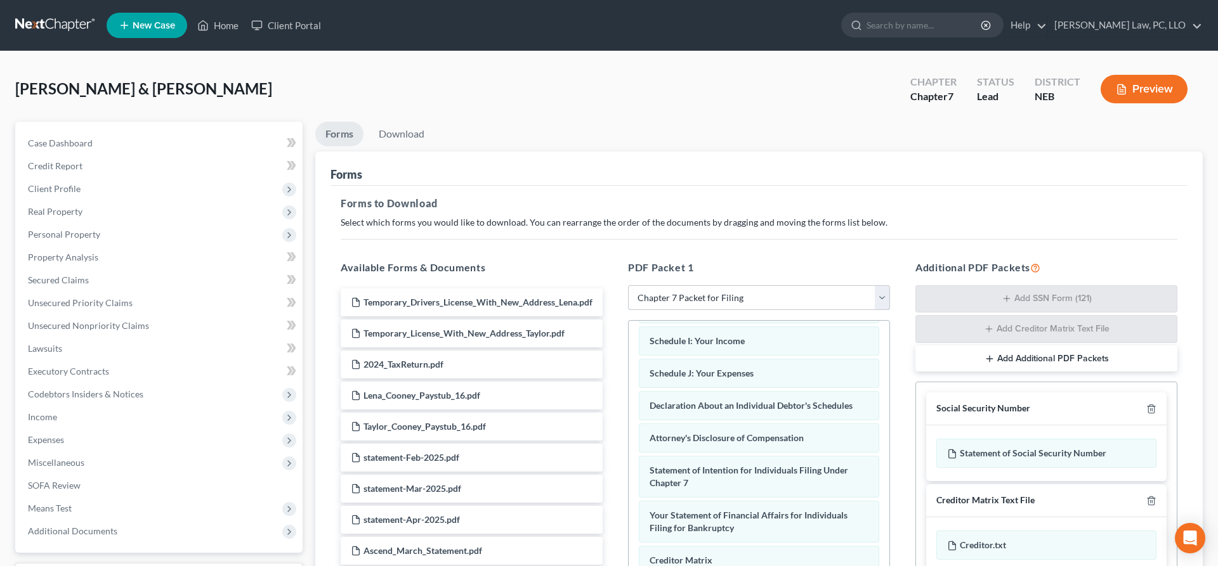
scroll to position [218, 0]
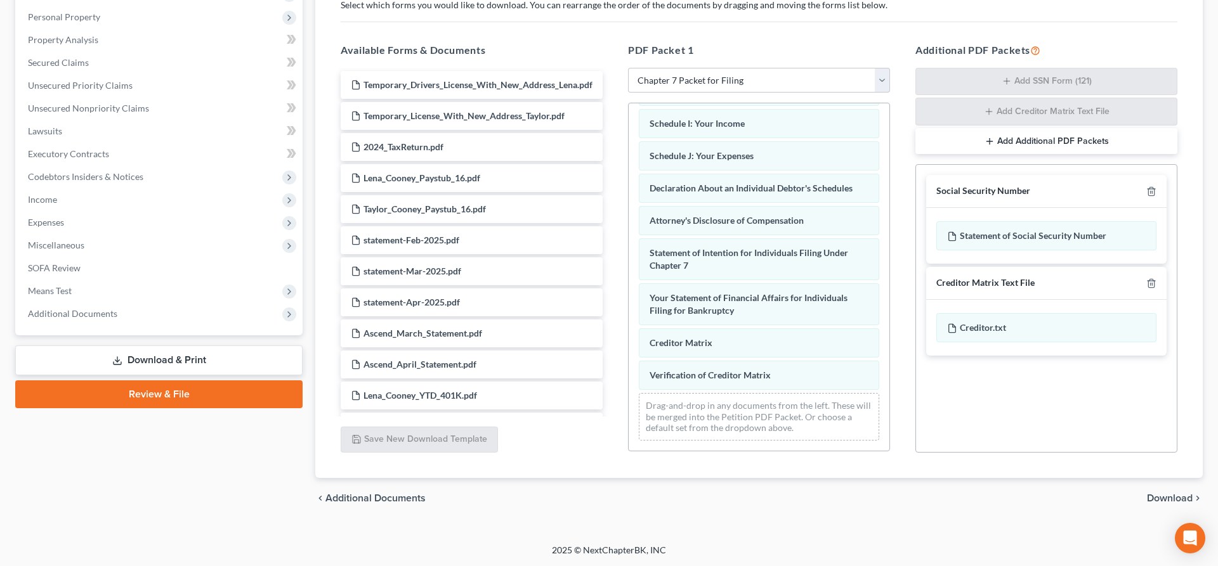
click at [1164, 499] on span "Download" at bounding box center [1169, 498] width 46 height 10
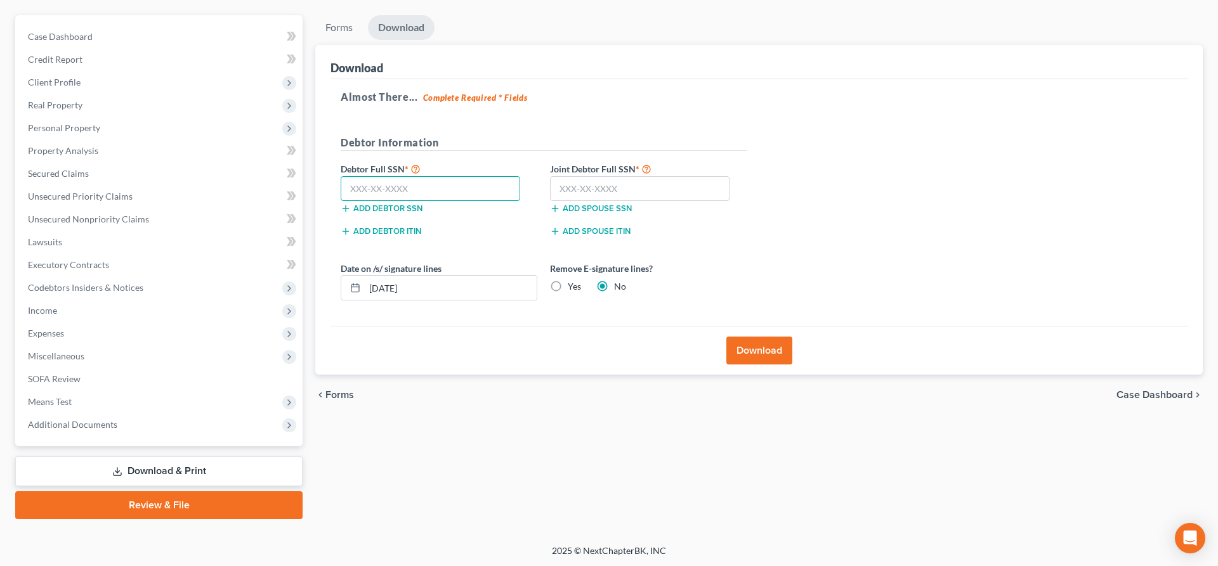
click at [429, 194] on input "text" at bounding box center [430, 188] width 179 height 25
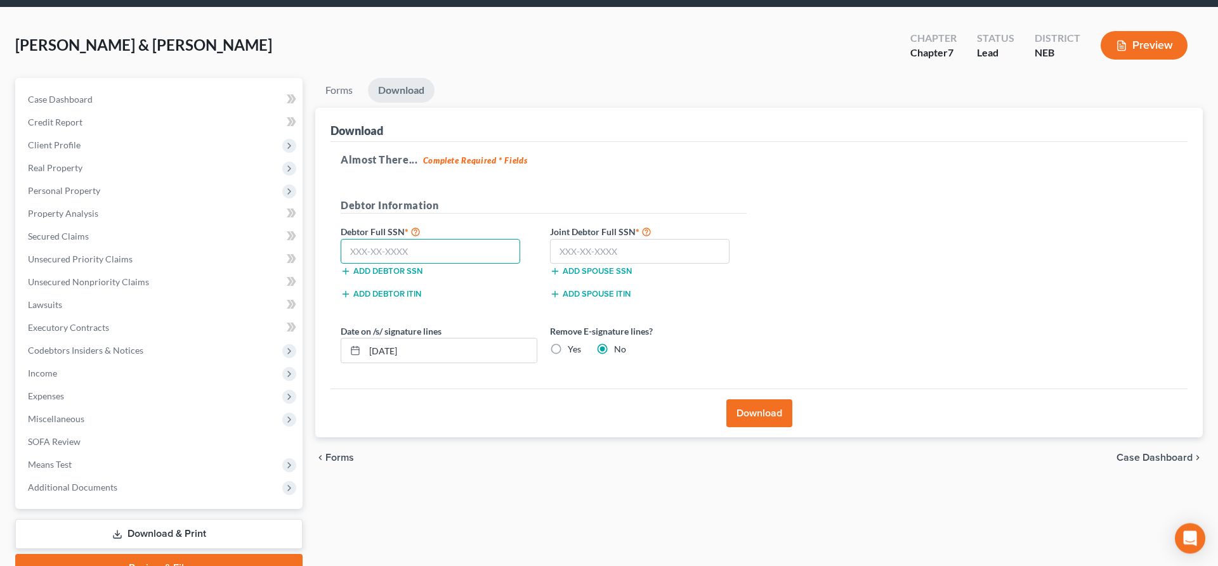
scroll to position [0, 0]
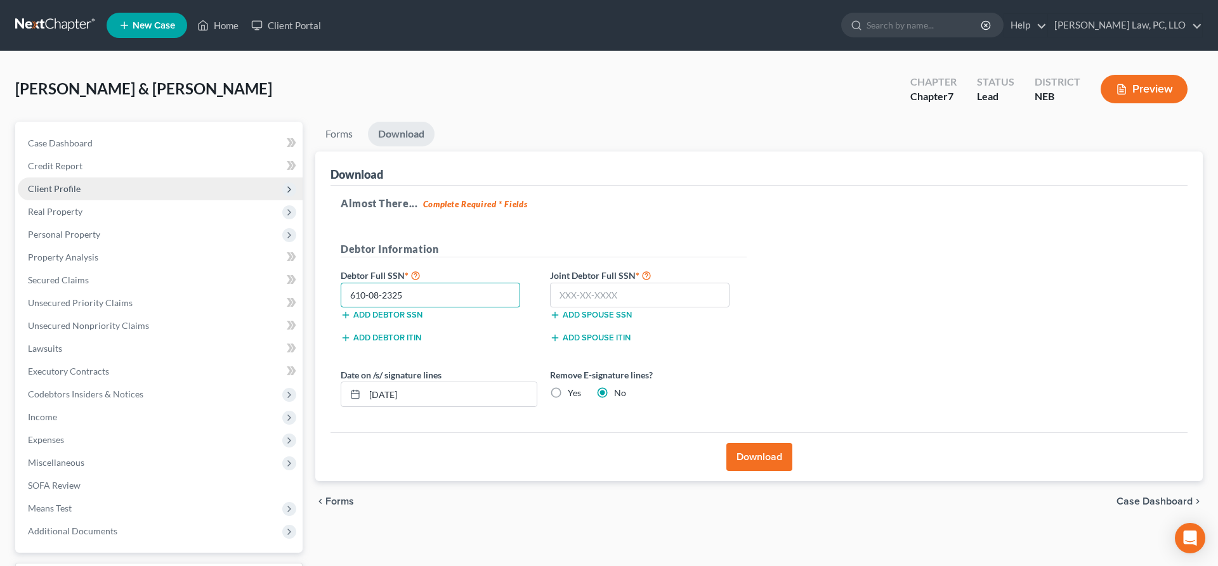
type input "610-08-2325"
click at [84, 199] on span "Client Profile" at bounding box center [160, 189] width 285 height 23
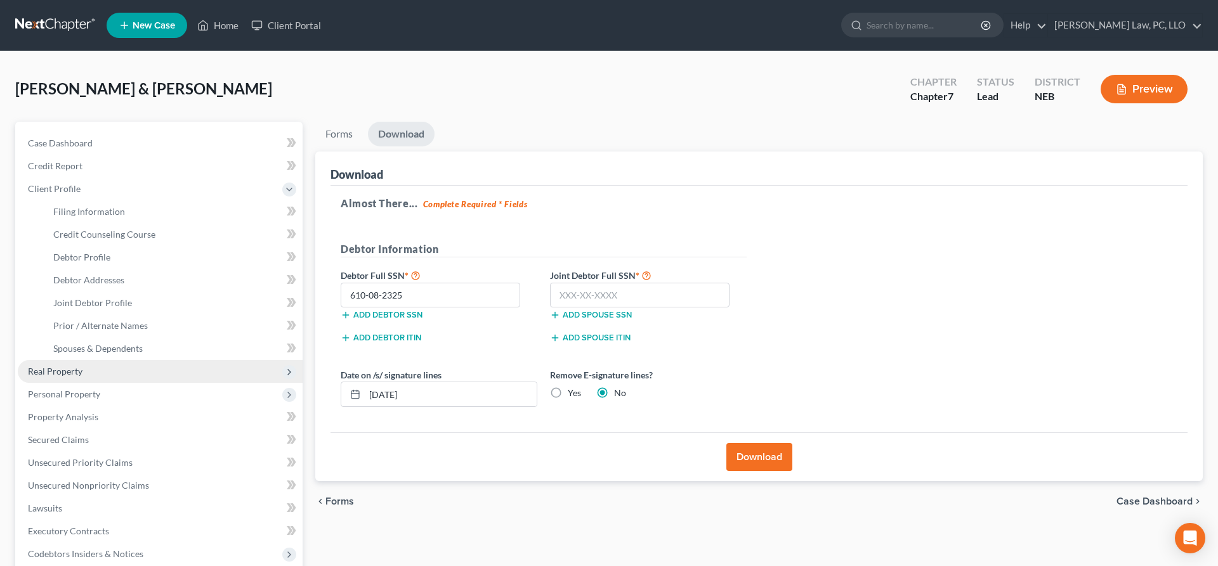
click at [99, 363] on span "Real Property" at bounding box center [160, 371] width 285 height 23
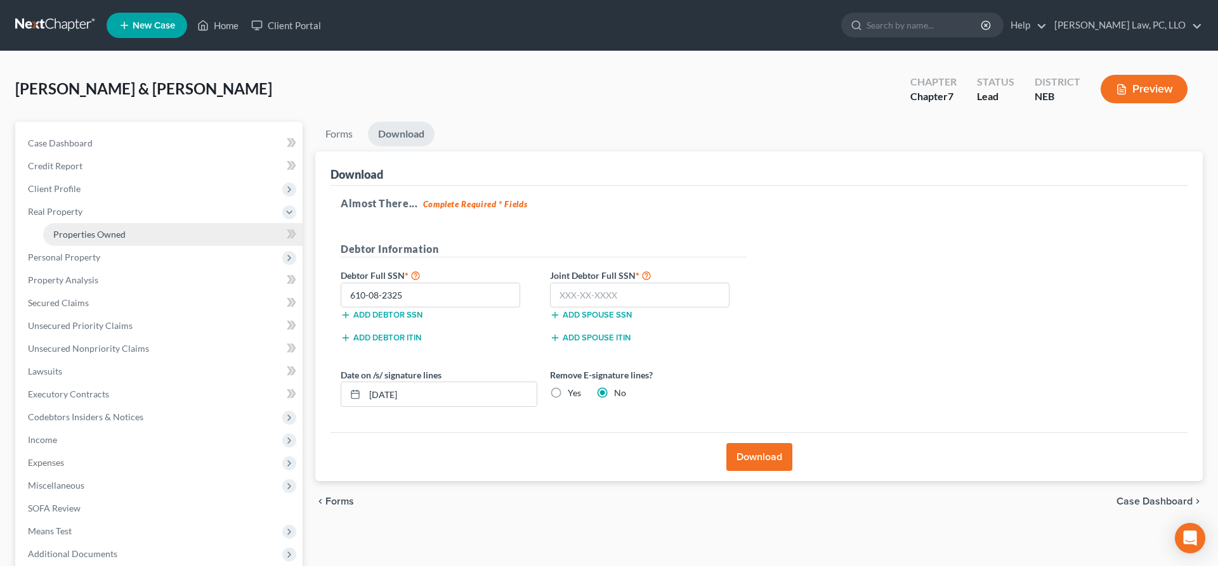
click at [116, 235] on span "Properties Owned" at bounding box center [89, 234] width 72 height 11
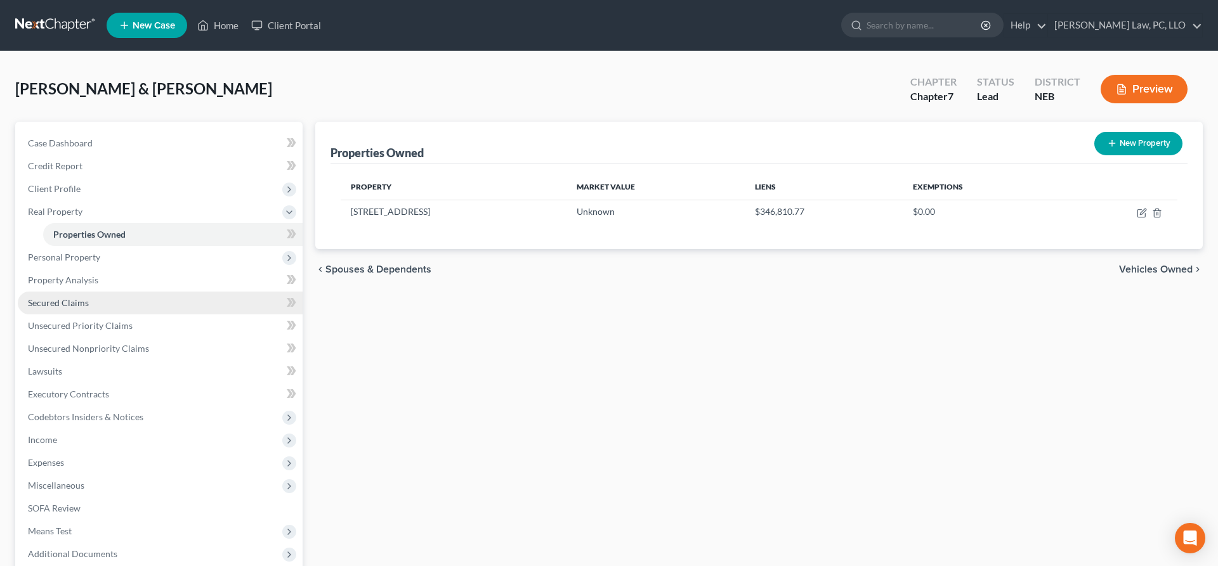
click at [112, 300] on link "Secured Claims" at bounding box center [160, 303] width 285 height 23
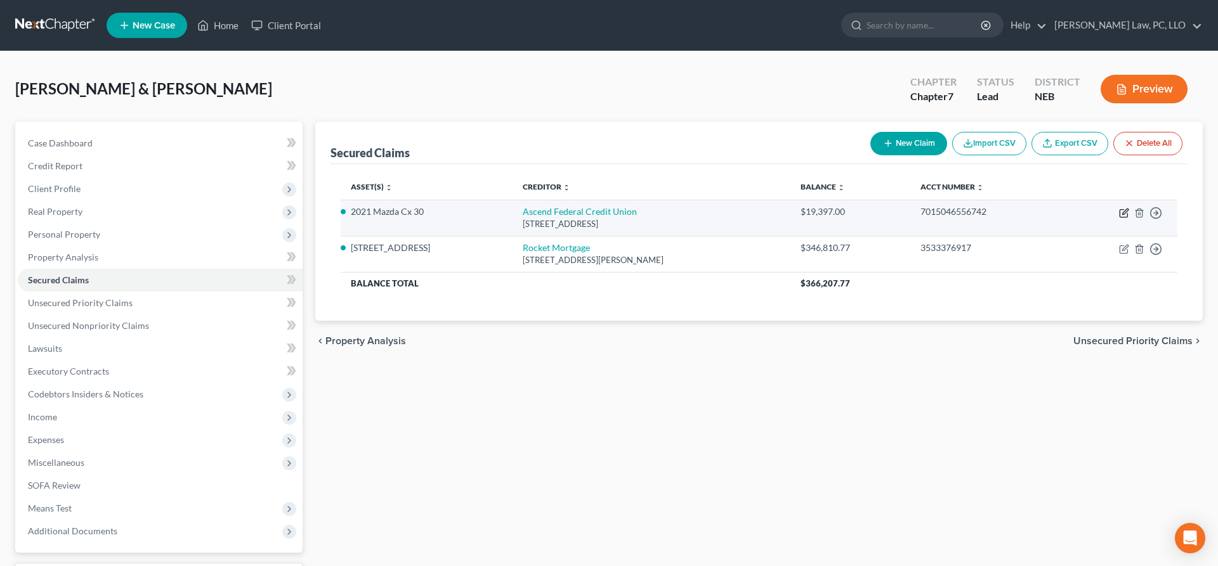
click at [1119, 212] on icon "button" at bounding box center [1124, 213] width 10 height 10
select select "44"
select select "2"
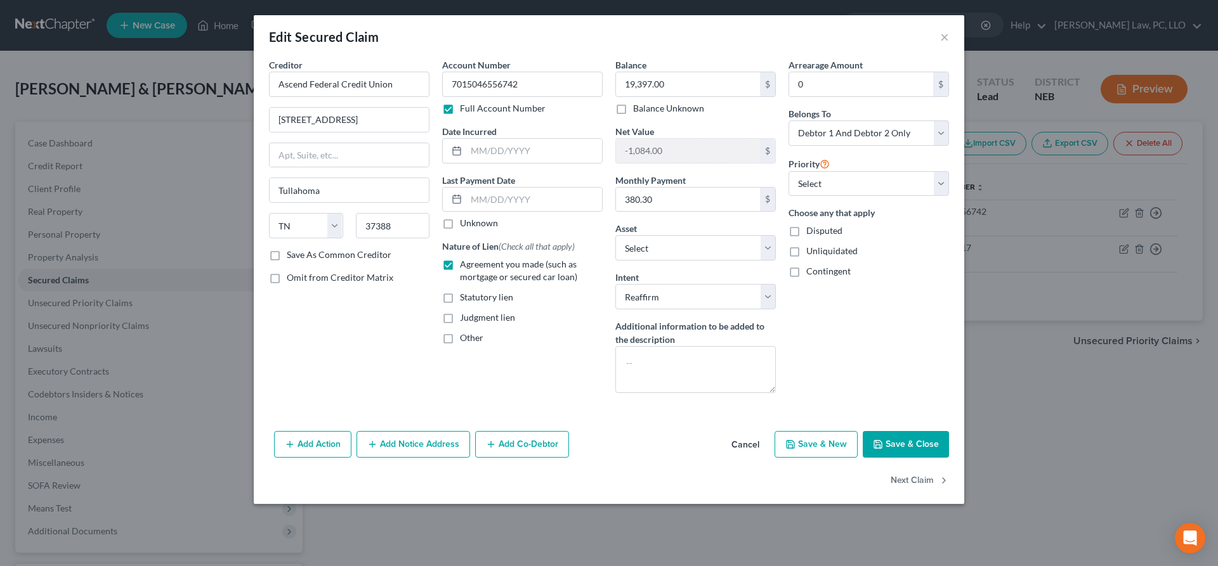
click at [752, 449] on button "Cancel" at bounding box center [745, 444] width 48 height 25
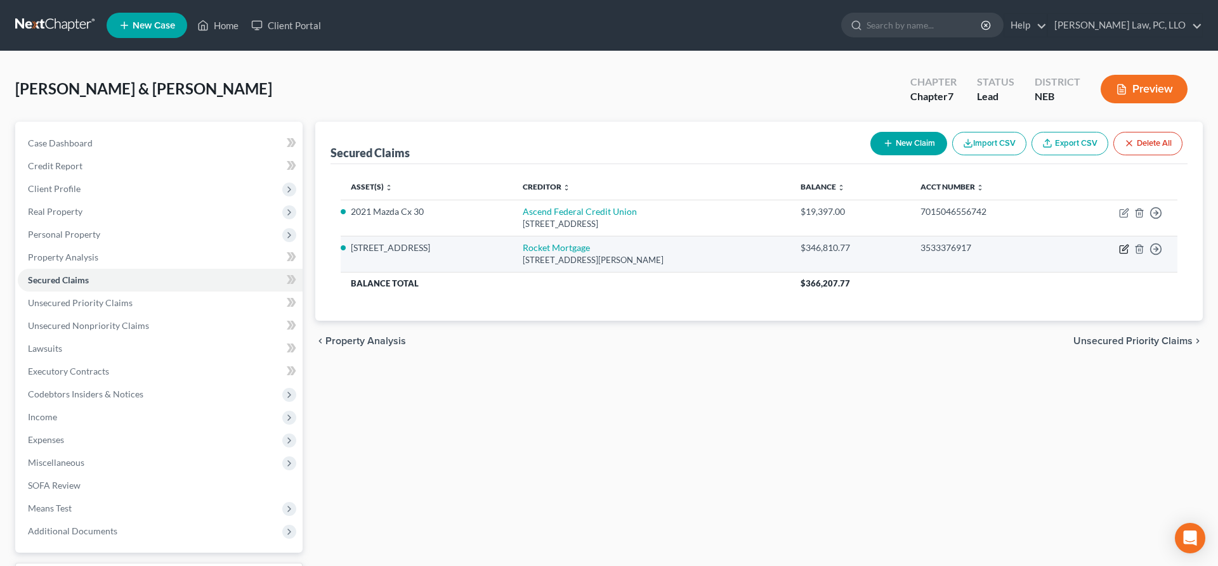
click at [1127, 252] on icon "button" at bounding box center [1123, 250] width 8 height 8
select select "23"
select select "2"
select select "0"
select select "2"
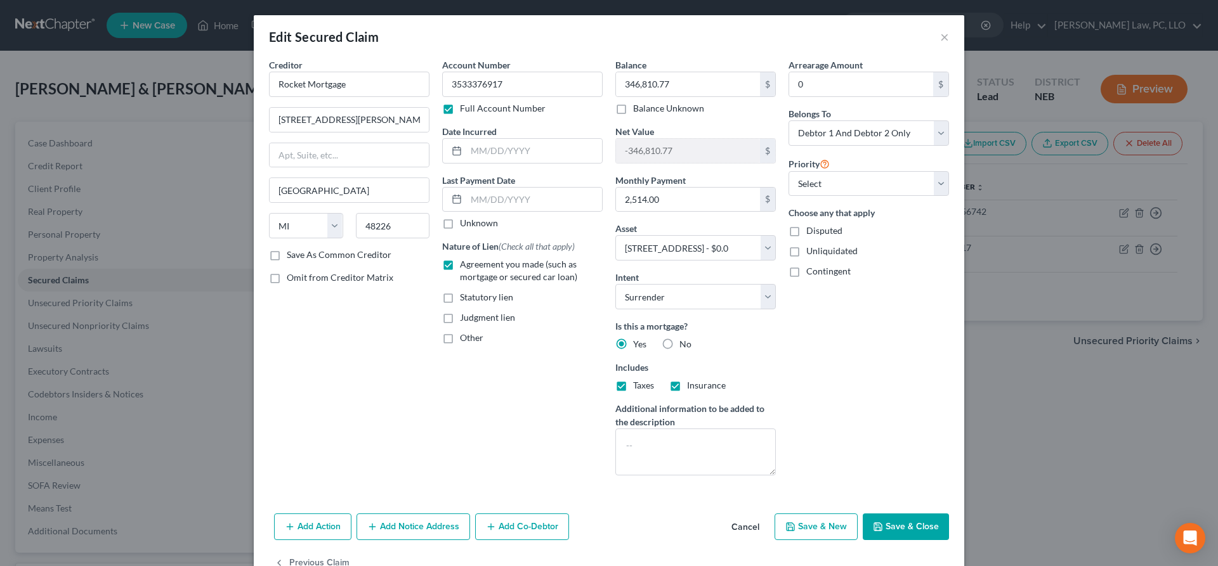
click at [747, 521] on button "Cancel" at bounding box center [745, 527] width 48 height 25
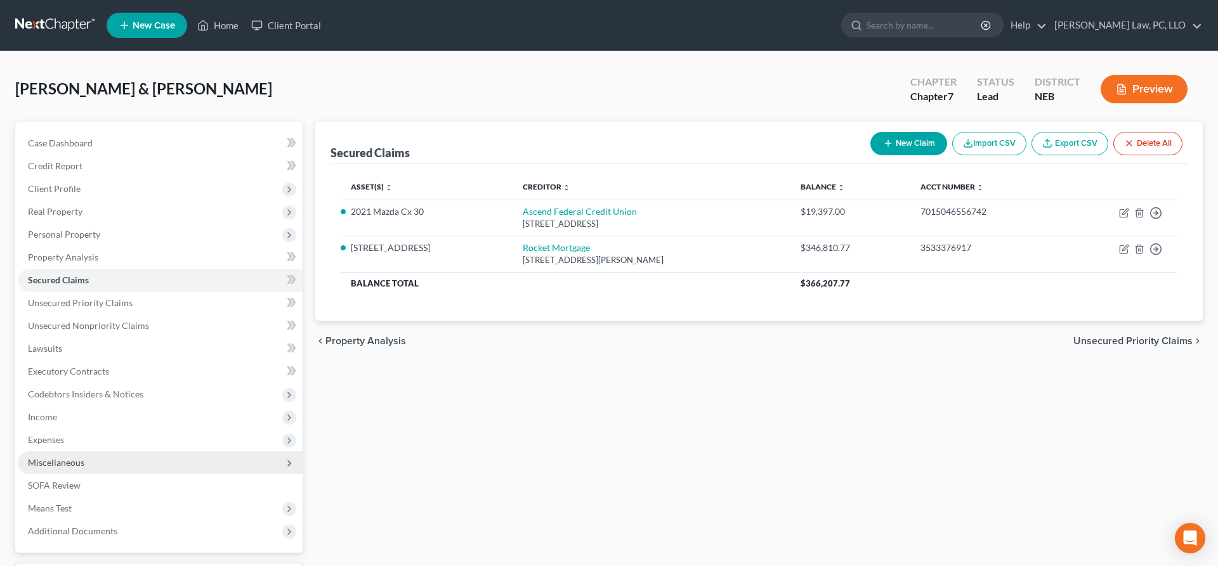
scroll to position [107, 0]
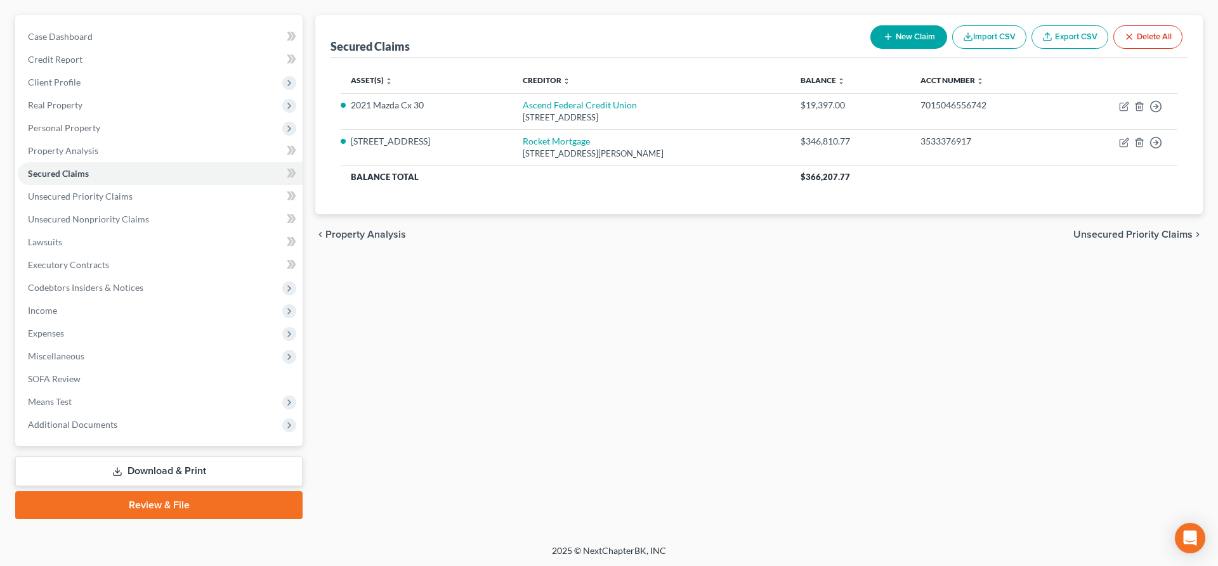
click at [132, 460] on link "Download & Print" at bounding box center [158, 472] width 287 height 30
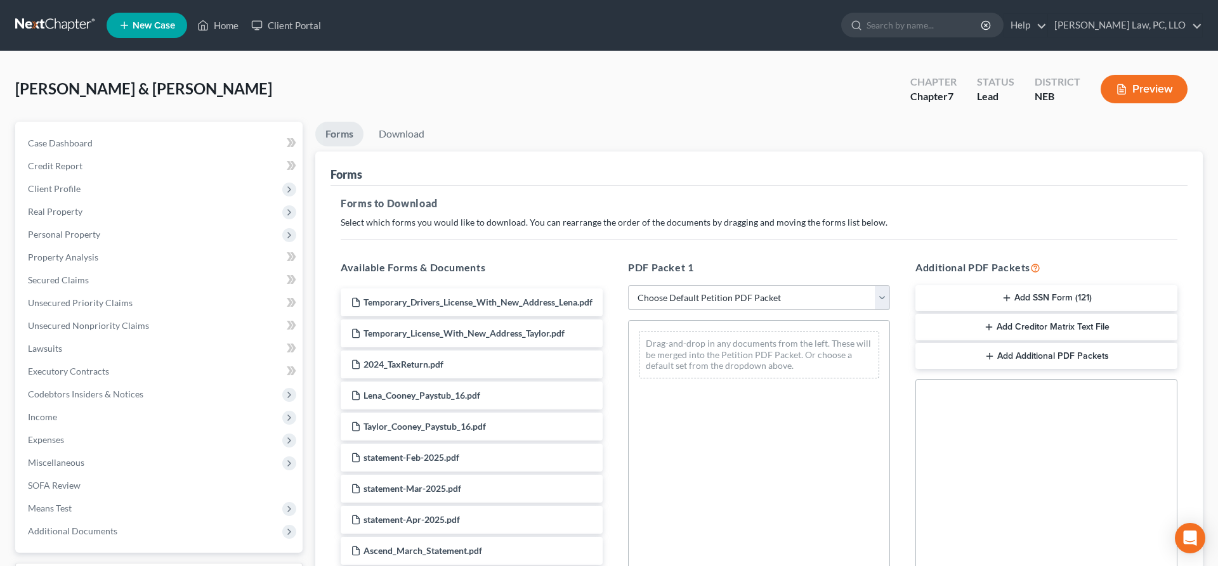
click at [628, 285] on select "Choose Default Petition PDF Packet Complete Bankruptcy Petition (all forms and …" at bounding box center [759, 297] width 262 height 25
select select "4"
click option "Chapter 7 Packet for Filing" at bounding box center [0, 0] width 0 height 0
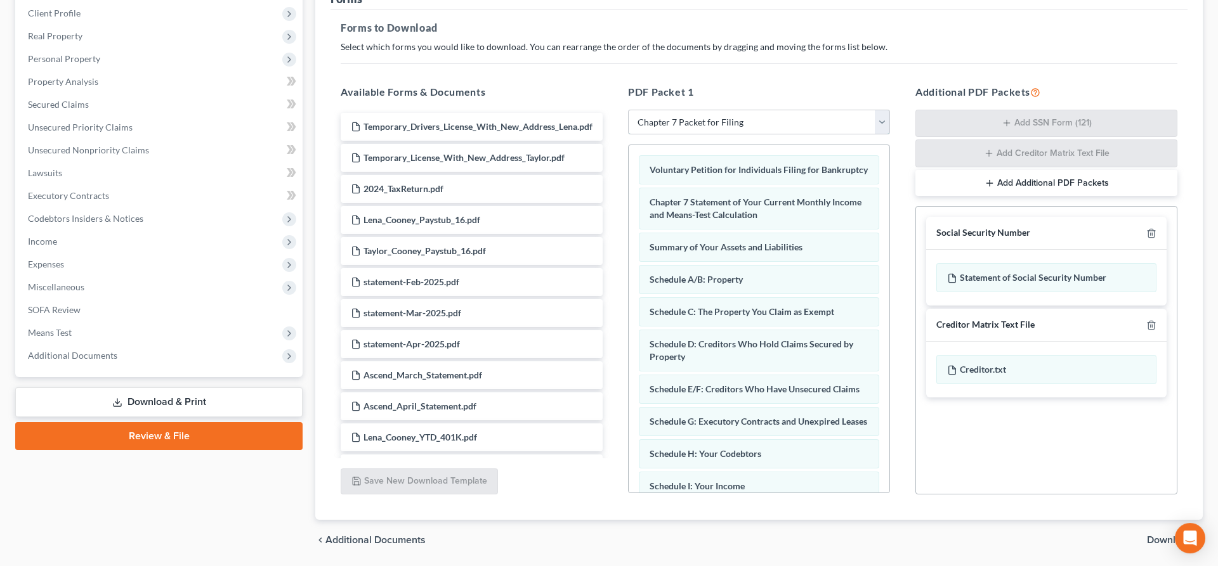
scroll to position [218, 0]
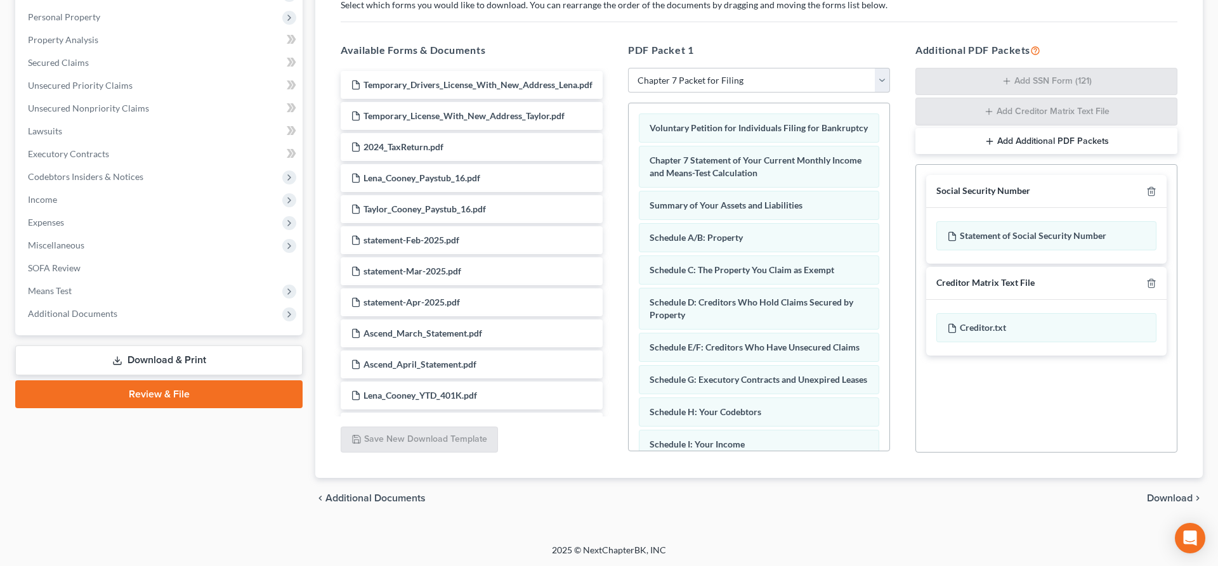
click at [1163, 497] on span "Download" at bounding box center [1169, 498] width 46 height 10
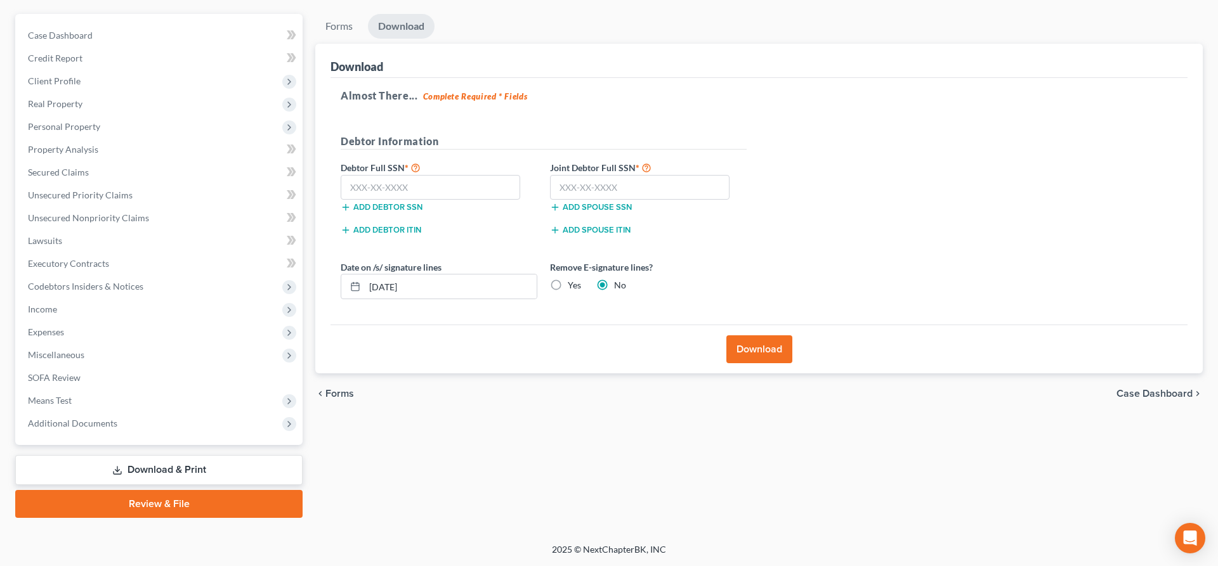
scroll to position [107, 0]
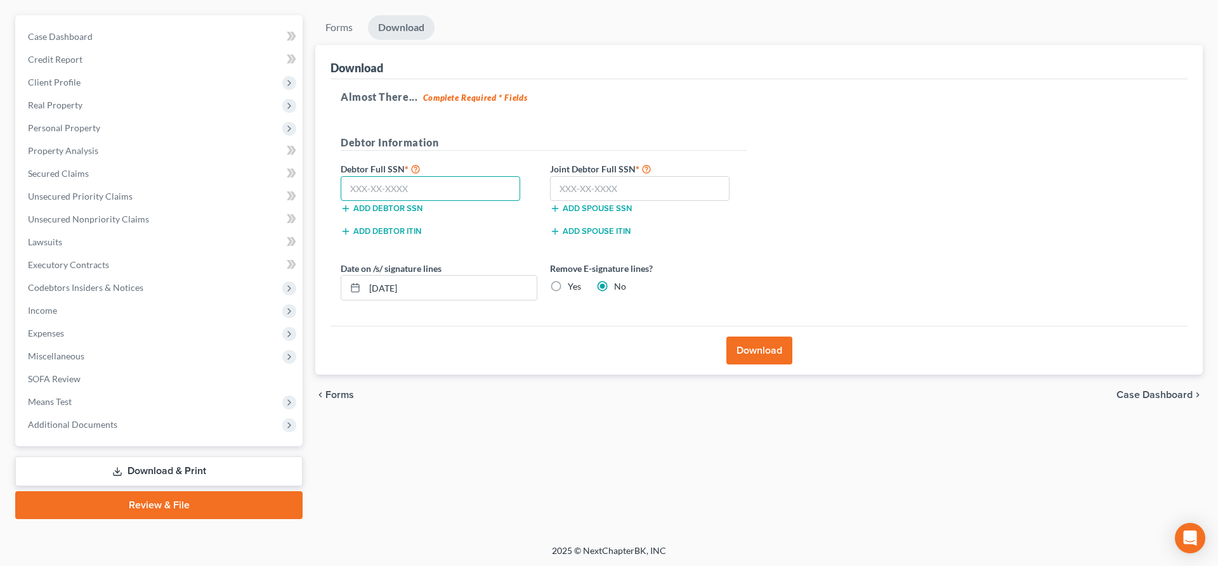
click at [476, 192] on input "text" at bounding box center [430, 188] width 179 height 25
type input "610-08-2325"
type input "610-13-1308"
click at [750, 353] on button "Download" at bounding box center [759, 351] width 66 height 28
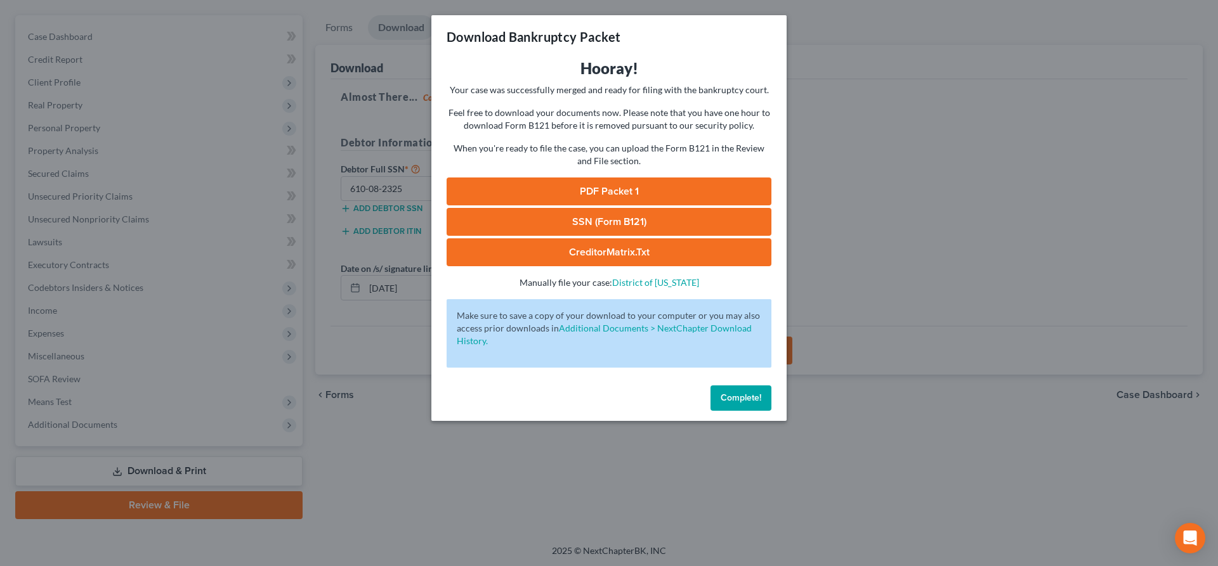
click at [536, 214] on link "SSN (Form B121)" at bounding box center [608, 222] width 325 height 28
click at [625, 190] on link "PDF Packet 1" at bounding box center [608, 192] width 325 height 28
click at [725, 396] on span "Complete!" at bounding box center [740, 398] width 41 height 11
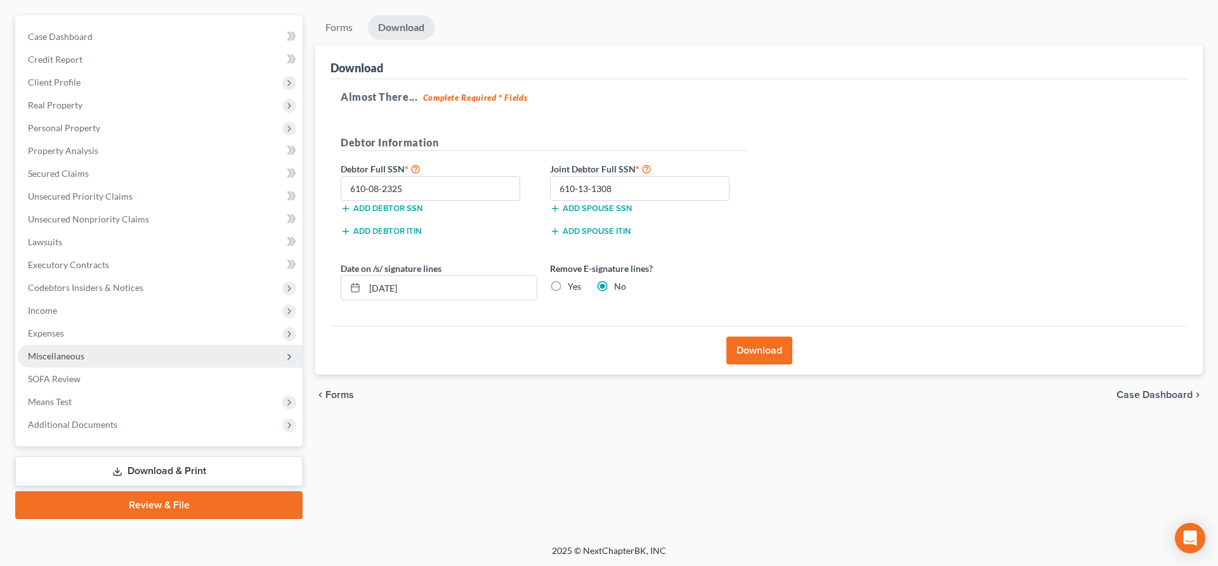
click at [100, 356] on span "Miscellaneous" at bounding box center [160, 356] width 285 height 23
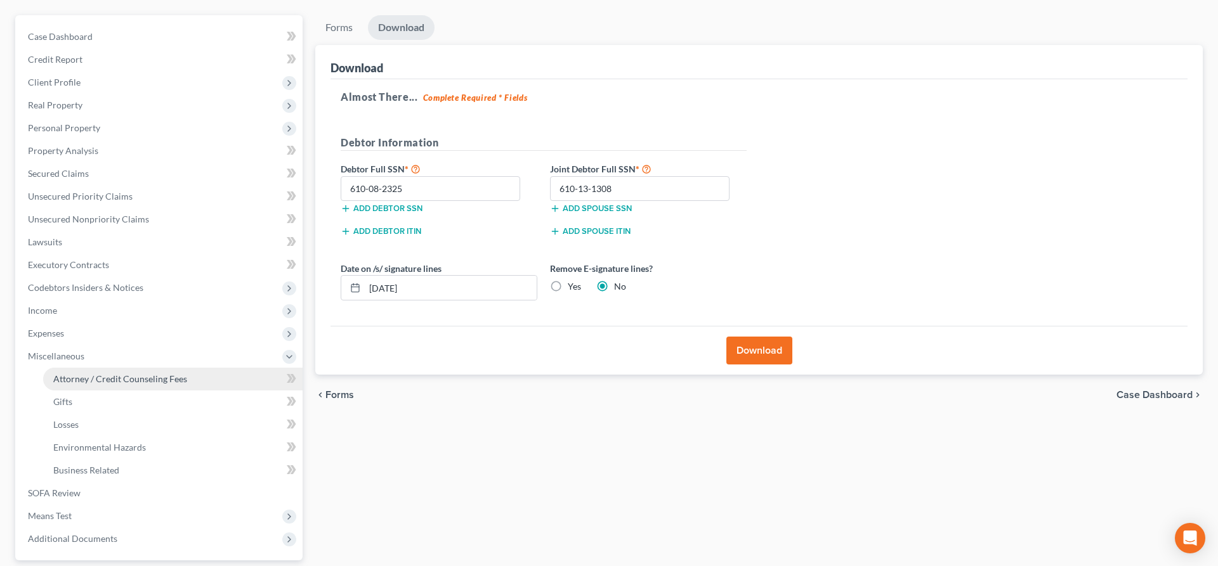
click at [127, 375] on span "Attorney / Credit Counseling Fees" at bounding box center [120, 378] width 134 height 11
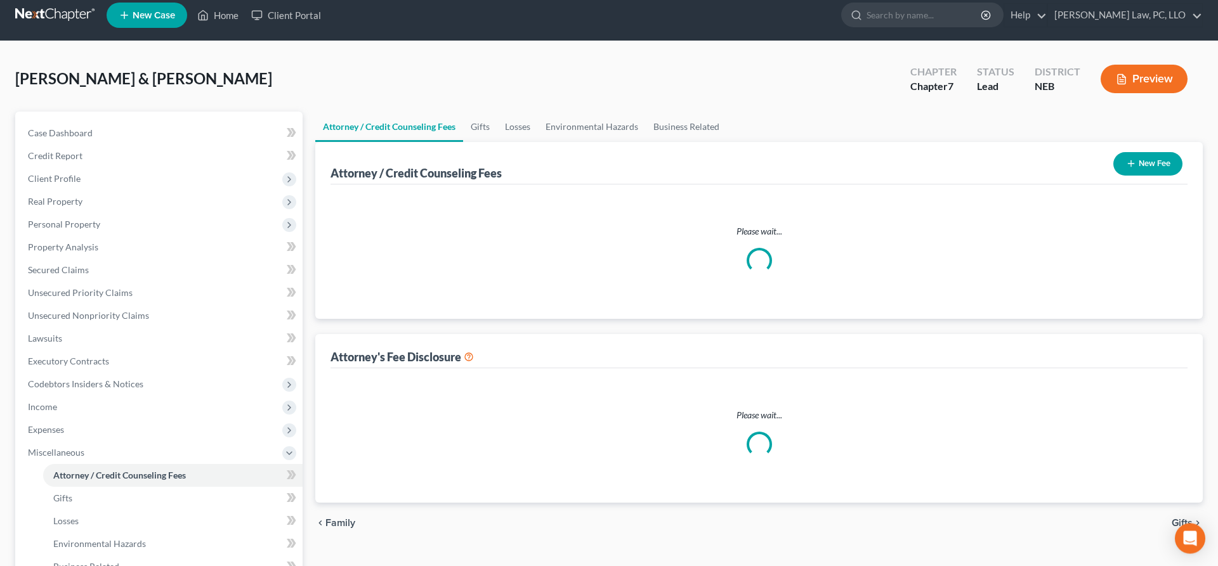
select select "2"
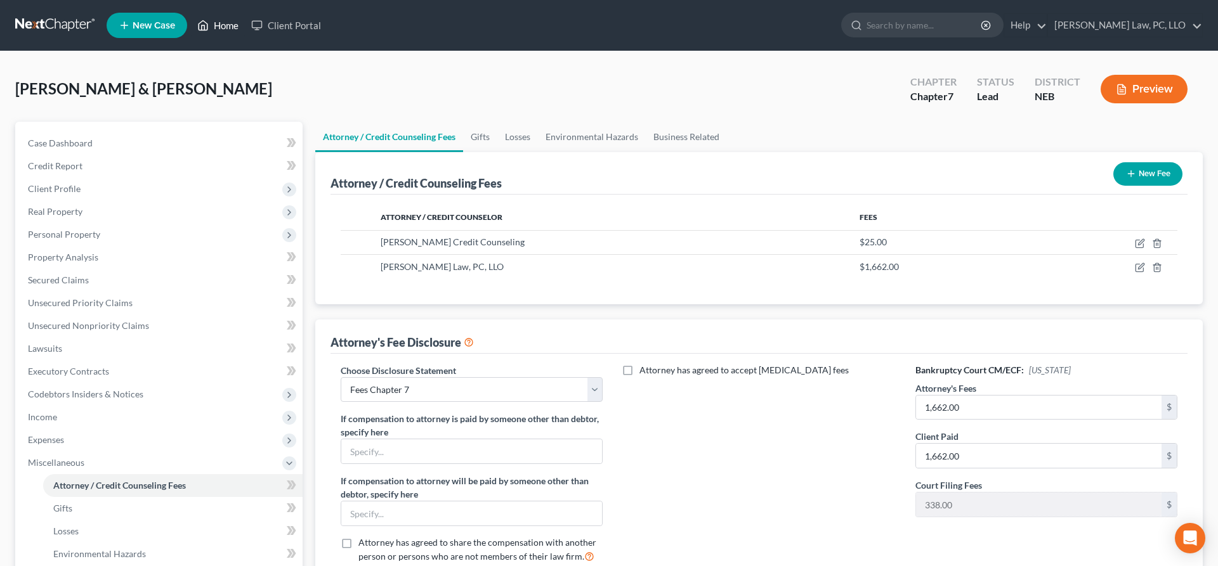
click at [215, 32] on link "Home" at bounding box center [218, 25] width 54 height 23
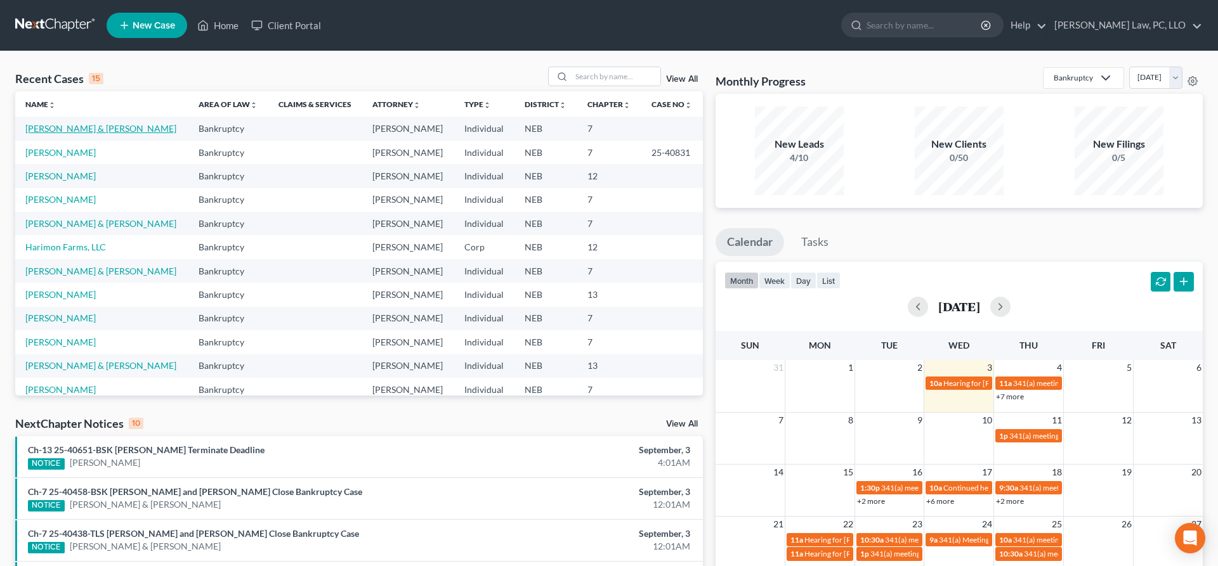
click at [85, 129] on link "[PERSON_NAME] & [PERSON_NAME]" at bounding box center [100, 128] width 151 height 11
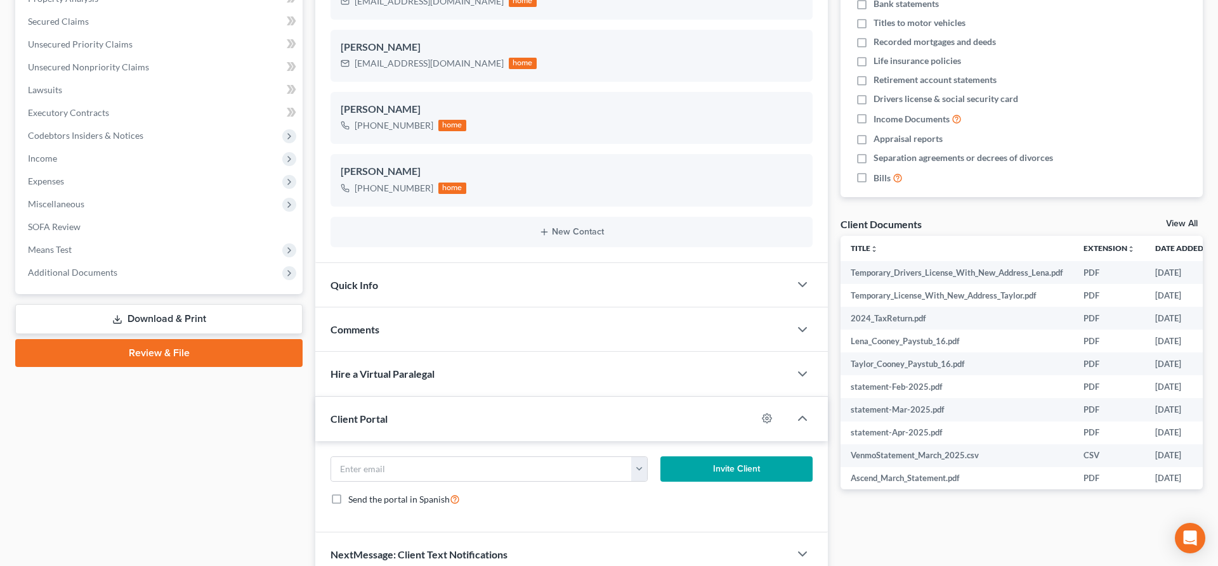
click at [202, 320] on link "Download & Print" at bounding box center [158, 319] width 287 height 30
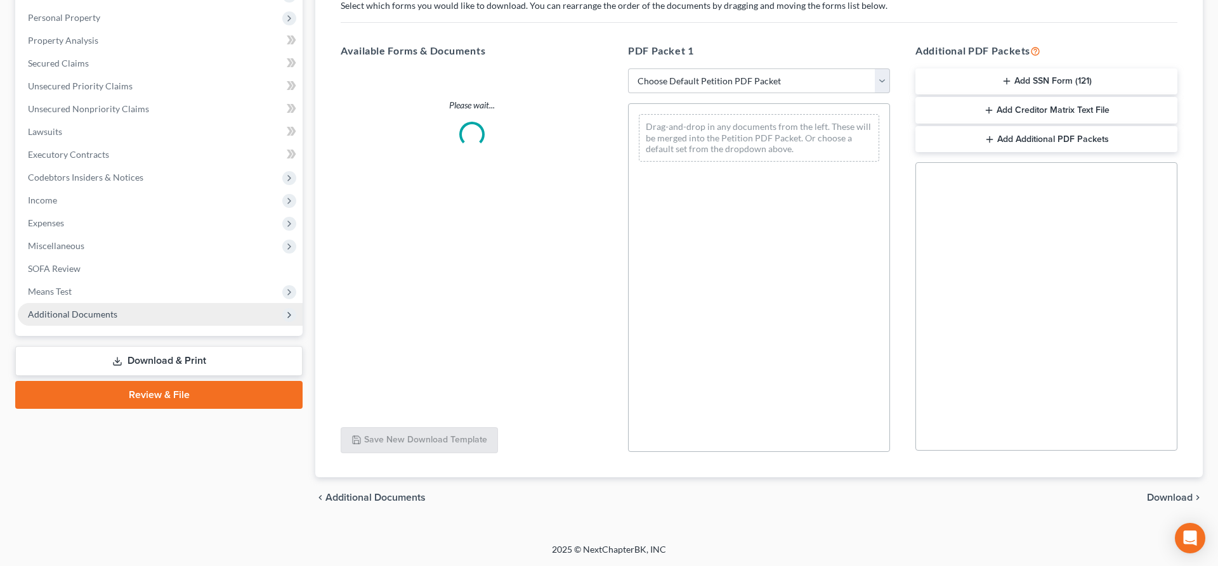
scroll to position [216, 0]
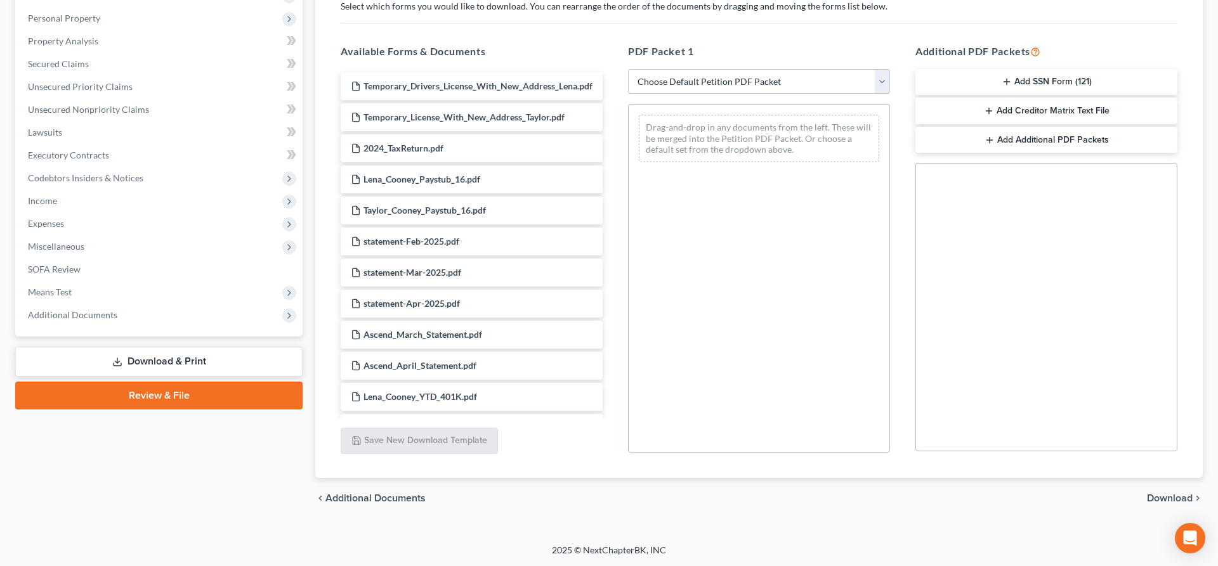
click at [628, 69] on select "Choose Default Petition PDF Packet Complete Bankruptcy Petition (all forms and …" at bounding box center [759, 81] width 262 height 25
select select "4"
click option "Chapter 7 Packet for Filing" at bounding box center [0, 0] width 0 height 0
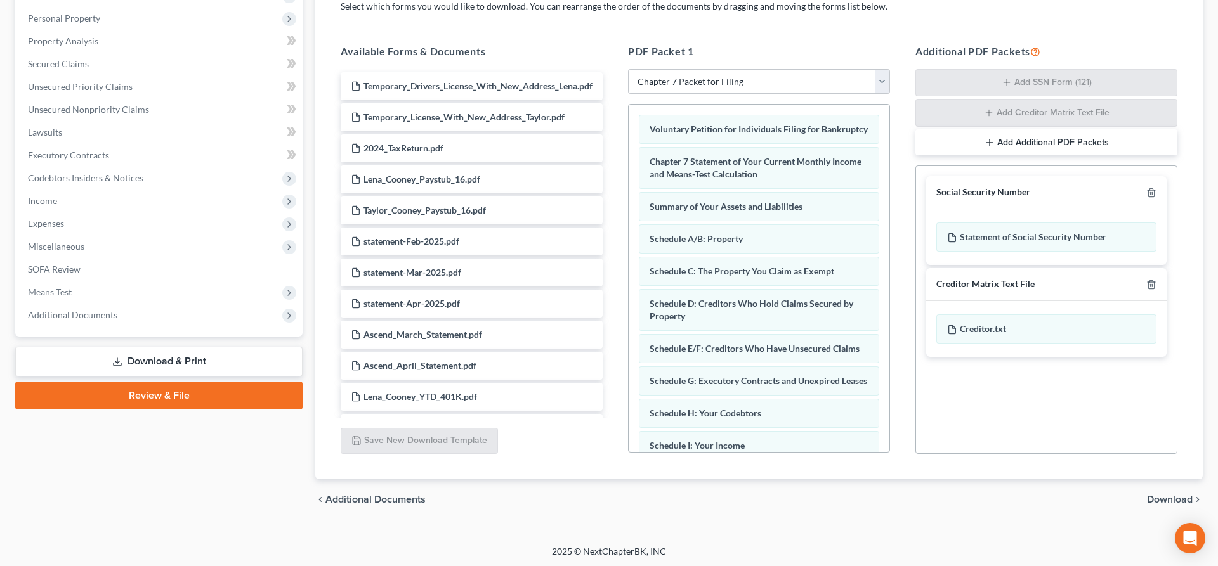
click at [1172, 498] on span "Download" at bounding box center [1169, 500] width 46 height 10
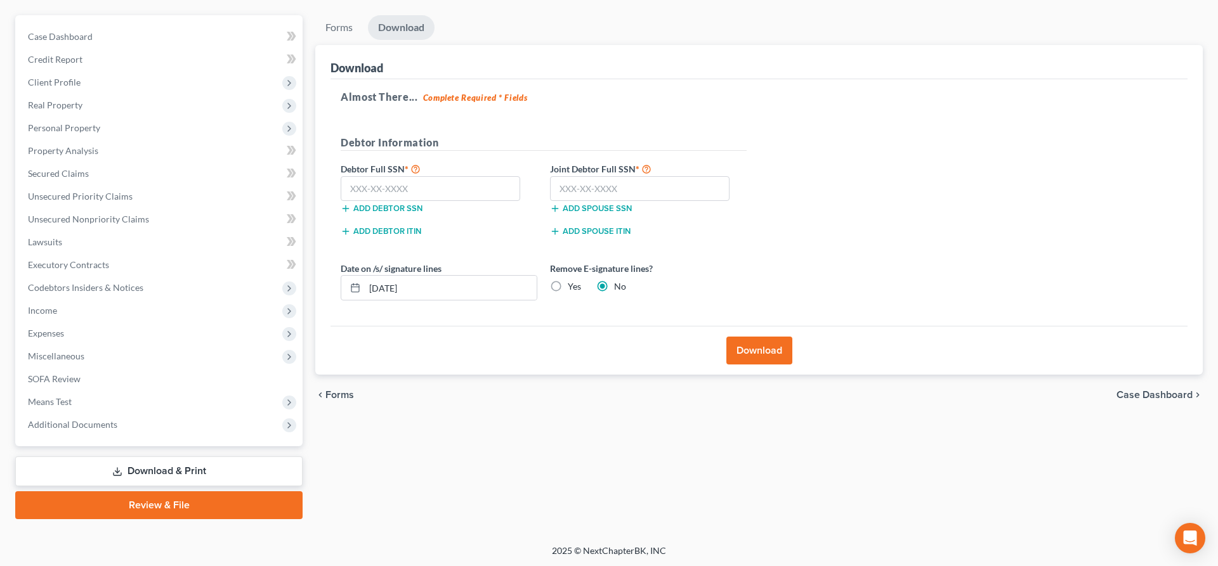
click at [568, 286] on label "Yes" at bounding box center [574, 286] width 13 height 13
click at [573, 286] on input "Yes" at bounding box center [577, 284] width 8 height 8
radio input "true"
radio input "false"
drag, startPoint x: 497, startPoint y: 286, endPoint x: 306, endPoint y: 300, distance: 191.4
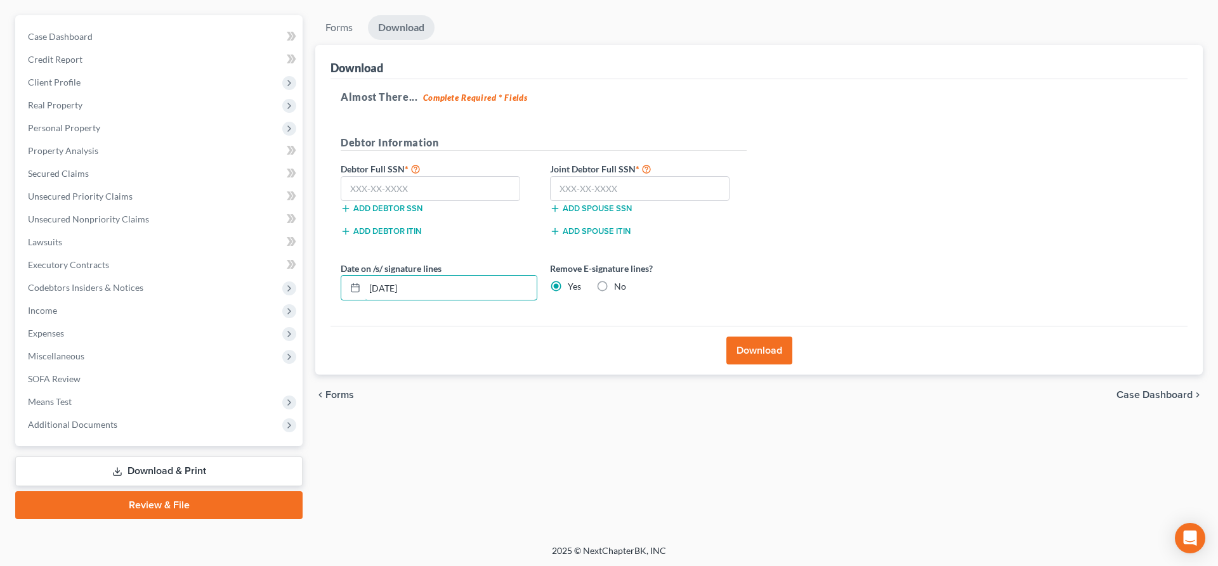
click at [365, 300] on input "[DATE]" at bounding box center [451, 288] width 172 height 24
click at [750, 348] on button "Download" at bounding box center [759, 351] width 66 height 28
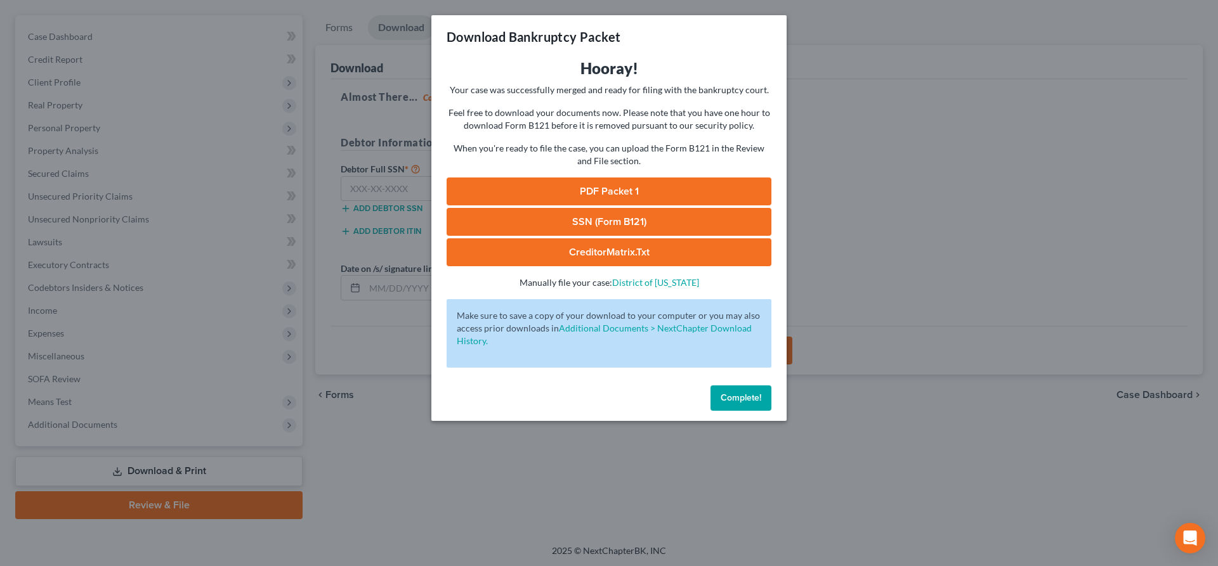
click at [614, 197] on link "PDF Packet 1" at bounding box center [608, 192] width 325 height 28
click at [721, 396] on span "Complete!" at bounding box center [740, 398] width 41 height 11
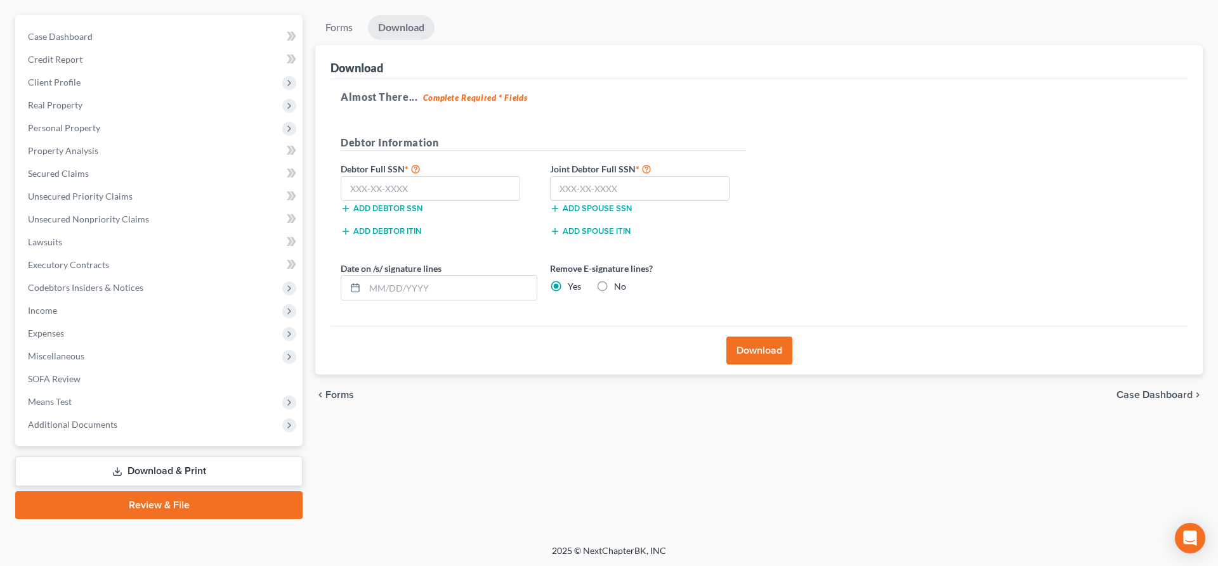
scroll to position [0, 0]
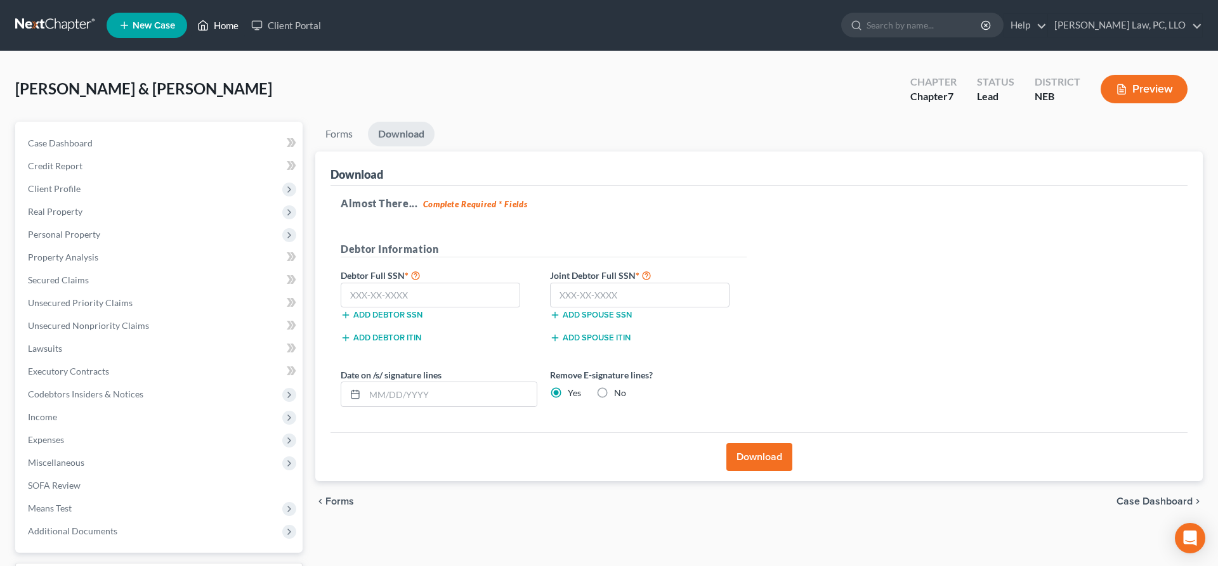
click at [205, 26] on polyline at bounding box center [203, 27] width 3 height 5
